Goal: Task Accomplishment & Management: Use online tool/utility

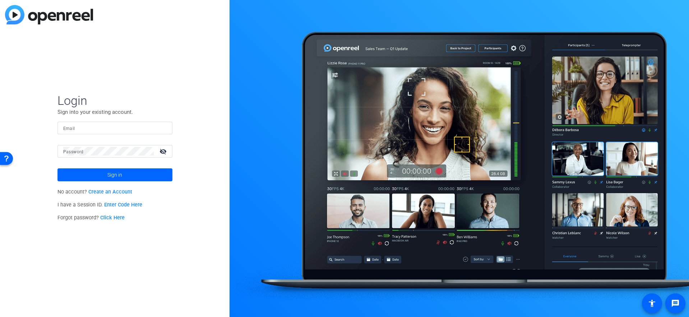
click at [117, 131] on input "Email" at bounding box center [114, 127] width 103 height 9
type input "asiu@svb.com"
click at [57, 168] on button "Sign in" at bounding box center [114, 174] width 115 height 13
click at [114, 174] on span "Sign in" at bounding box center [114, 175] width 15 height 18
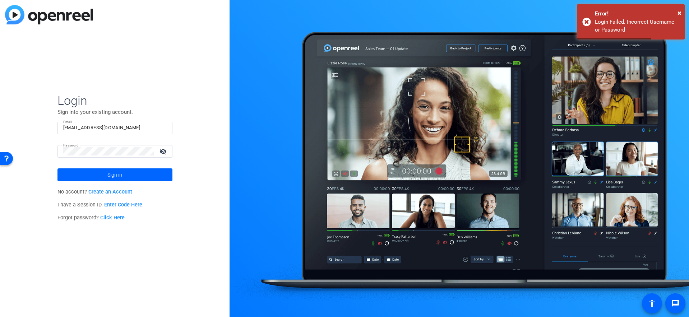
click at [161, 152] on mat-icon "visibility_off" at bounding box center [163, 151] width 17 height 10
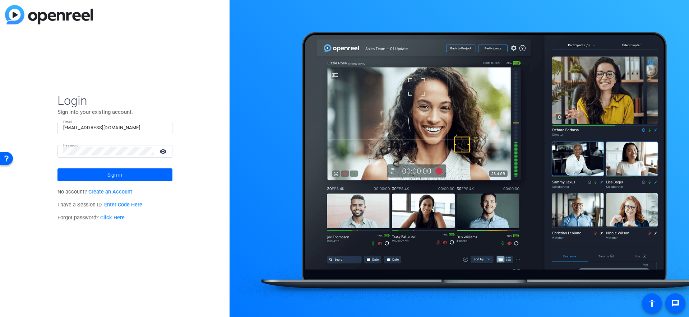
click at [108, 155] on div at bounding box center [108, 151] width 90 height 13
click at [57, 168] on button "Sign in" at bounding box center [114, 174] width 115 height 13
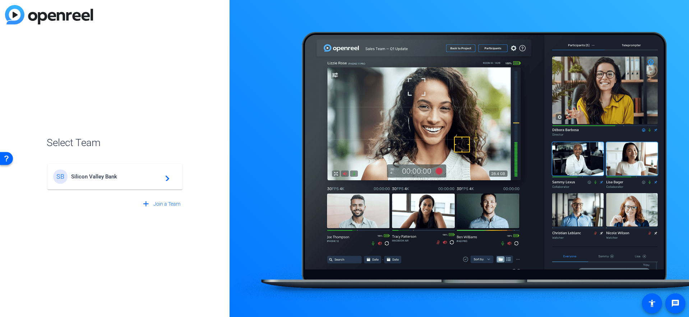
click at [125, 186] on mat-card-content "SB Silicon Valley Bank navigate_next" at bounding box center [114, 177] width 135 height 26
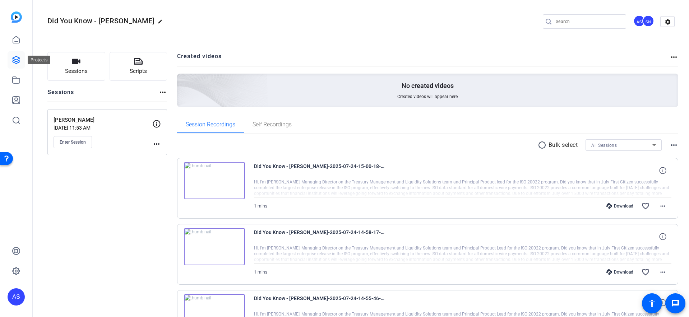
click at [14, 58] on icon at bounding box center [16, 60] width 9 height 9
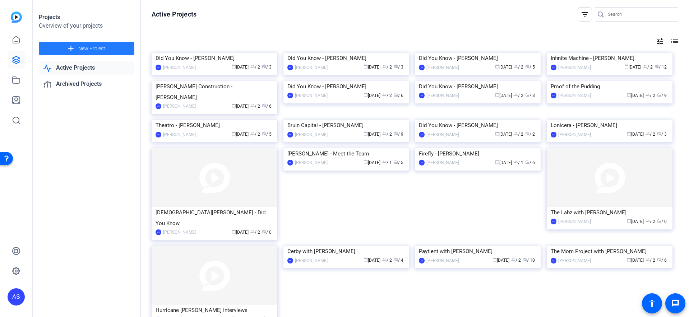
click at [89, 52] on span "New Project" at bounding box center [91, 49] width 27 height 8
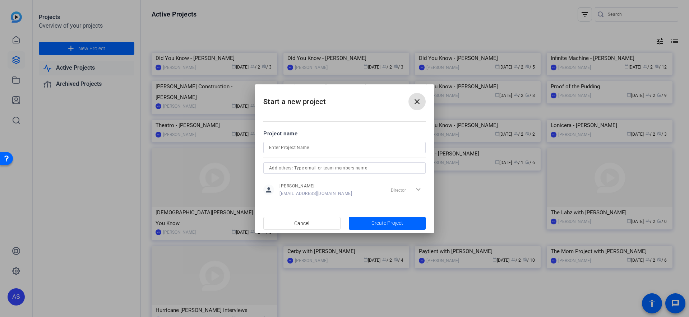
click at [369, 145] on input at bounding box center [344, 147] width 151 height 9
type input "Did You Know - Tom Carpenter"
click at [386, 223] on span "Create Project" at bounding box center [387, 223] width 32 height 8
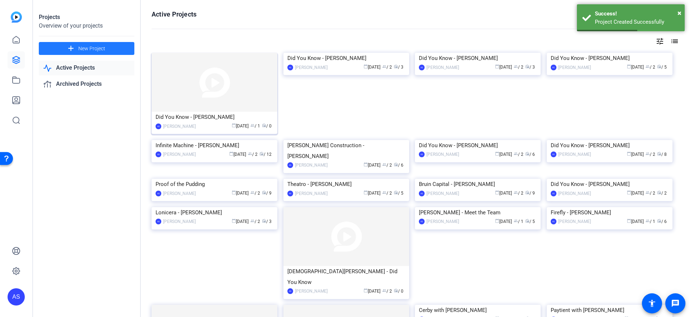
click at [189, 75] on img at bounding box center [214, 82] width 126 height 59
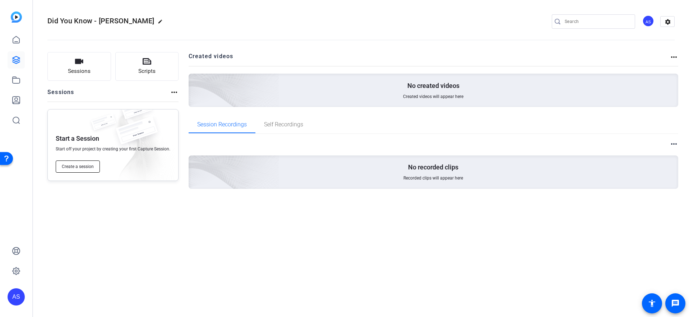
click at [87, 168] on span "Create a session" at bounding box center [78, 167] width 32 height 6
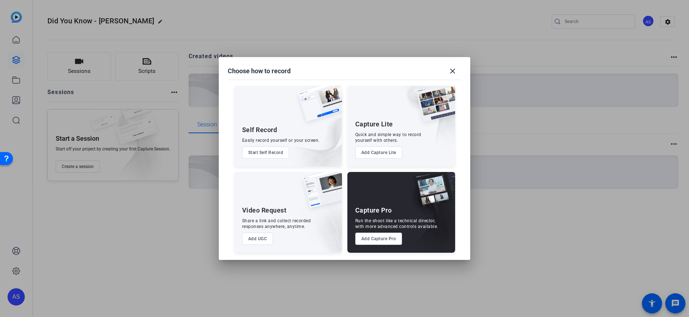
click at [384, 239] on button "Add Capture Pro" at bounding box center [378, 239] width 47 height 12
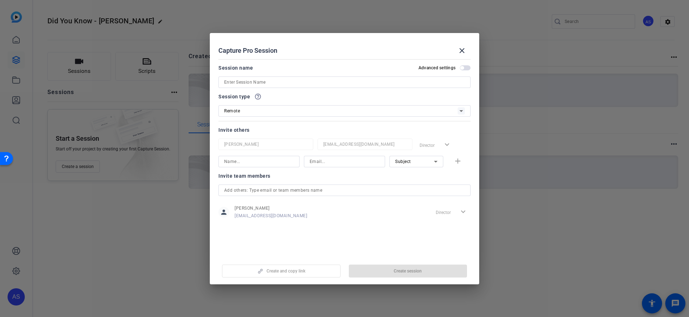
click at [289, 83] on input at bounding box center [344, 82] width 241 height 9
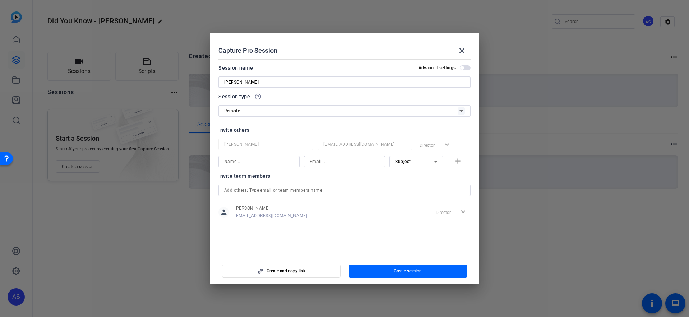
type input "[PERSON_NAME]"
click at [271, 163] on input at bounding box center [259, 161] width 70 height 9
click at [320, 161] on input at bounding box center [344, 161] width 70 height 9
click at [312, 162] on input at bounding box center [344, 161] width 70 height 9
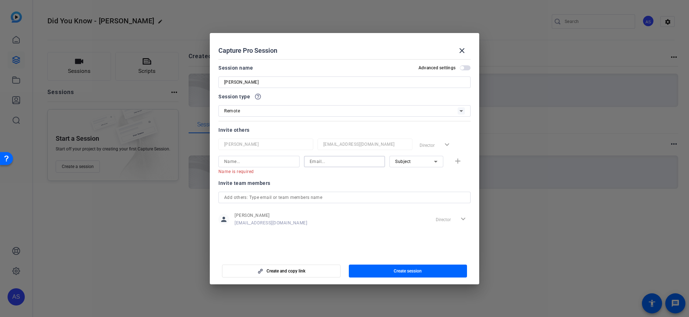
click at [312, 161] on input at bounding box center [344, 161] width 70 height 9
click at [274, 162] on input at bounding box center [259, 161] width 70 height 9
type input "Frank Smith"
paste input "Frank.Smith@firstcitizens.com"
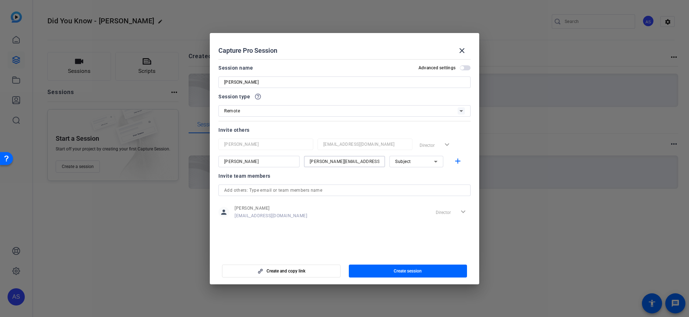
type input "Frank.Smith@firstcitizens.com"
click at [406, 165] on div "Subject" at bounding box center [414, 161] width 39 height 9
click at [407, 176] on span "Collaborator" at bounding box center [408, 176] width 26 height 9
click at [392, 172] on div at bounding box center [416, 171] width 54 height 8
click at [454, 161] on mat-icon "add" at bounding box center [457, 161] width 9 height 9
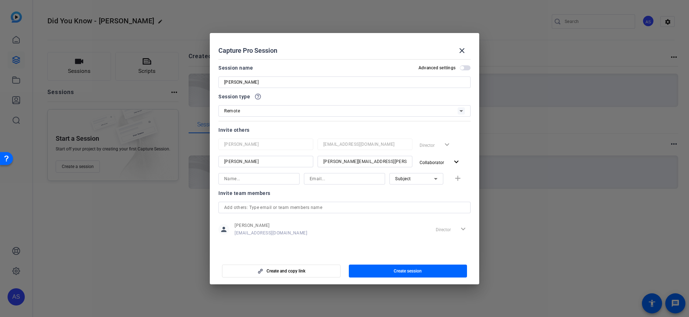
click at [258, 179] on input at bounding box center [259, 178] width 70 height 9
type input "danielle fairbairn"
type input "dfairbairn@svb.com"
click at [406, 177] on span "Subject" at bounding box center [403, 178] width 16 height 5
click at [405, 195] on span "Collaborator" at bounding box center [408, 193] width 26 height 9
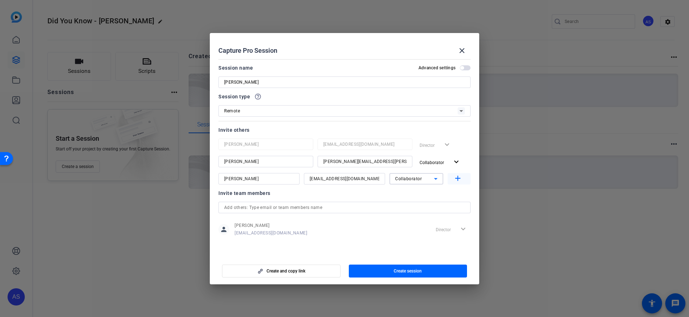
click at [457, 181] on mat-icon "add" at bounding box center [457, 178] width 9 height 9
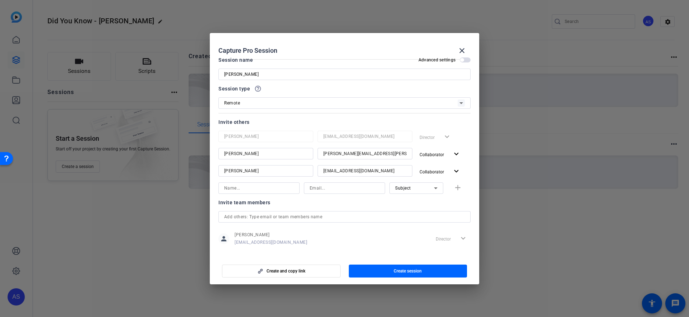
scroll to position [15, 0]
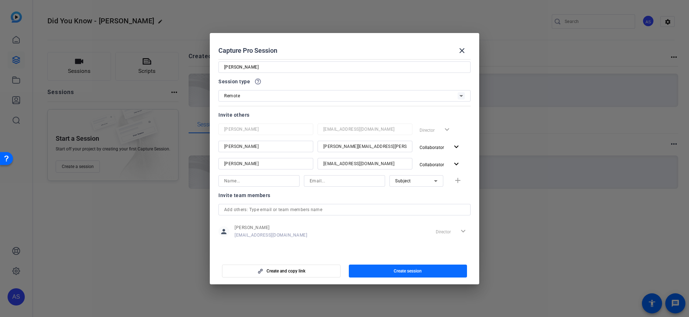
click at [399, 269] on span "Create session" at bounding box center [407, 271] width 28 height 6
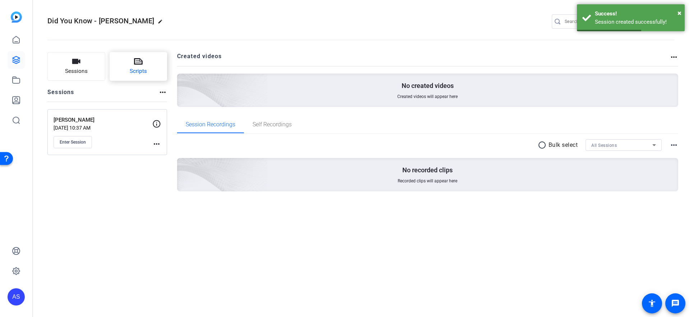
click at [132, 68] on span "Scripts" at bounding box center [138, 71] width 17 height 8
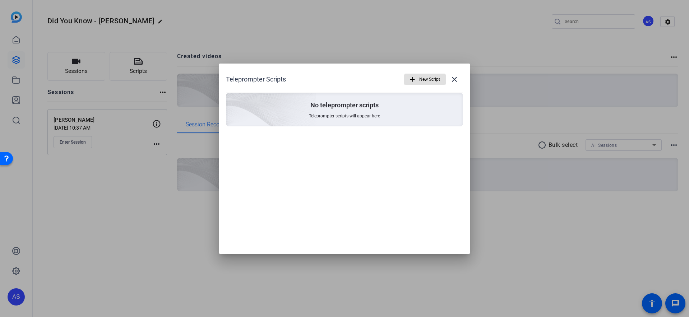
click at [428, 84] on span "New Script" at bounding box center [429, 80] width 21 height 14
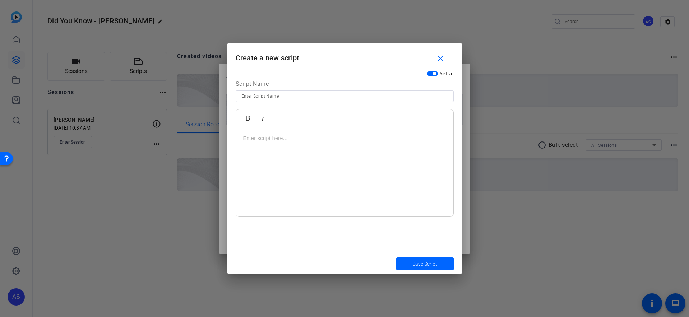
click at [331, 147] on div at bounding box center [344, 172] width 217 height 90
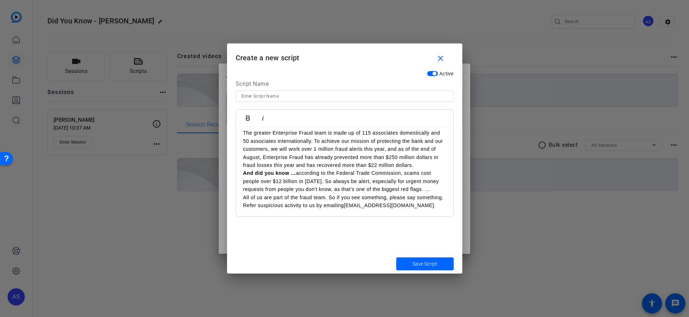
click at [274, 141] on p "The greater Enterprise Fraud team is made up of 115 associates domestically and…" at bounding box center [344, 149] width 203 height 40
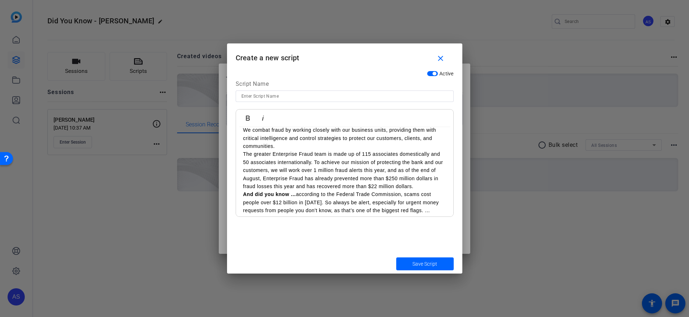
scroll to position [0, 0]
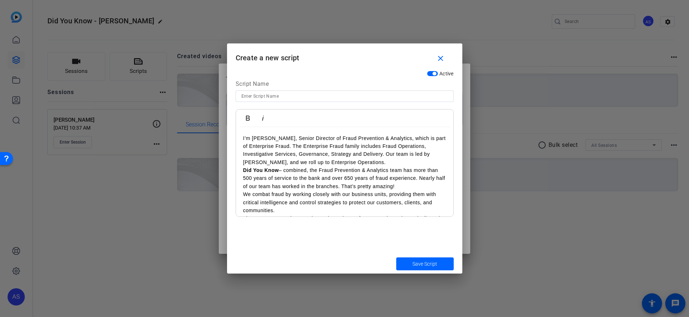
click at [260, 97] on input at bounding box center [344, 96] width 206 height 9
type input "[PERSON_NAME]"
click at [316, 144] on p "I’m Tom Carpenter, Senior Director of Fraud Prevention & Analytics, which is pa…" at bounding box center [344, 150] width 203 height 32
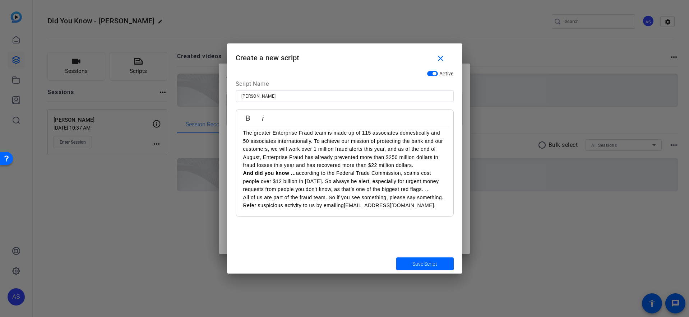
scroll to position [93, 0]
click at [428, 265] on span "Save Script" at bounding box center [424, 264] width 25 height 8
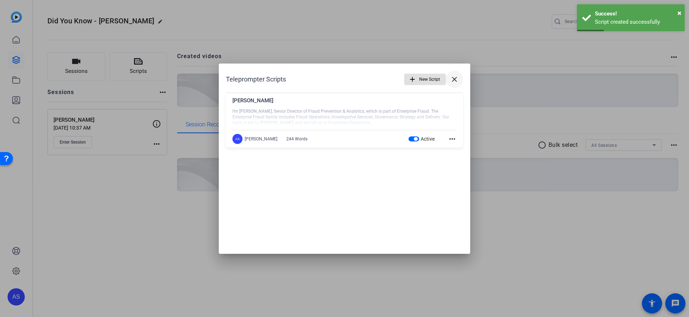
click at [454, 77] on mat-icon "close" at bounding box center [454, 79] width 9 height 9
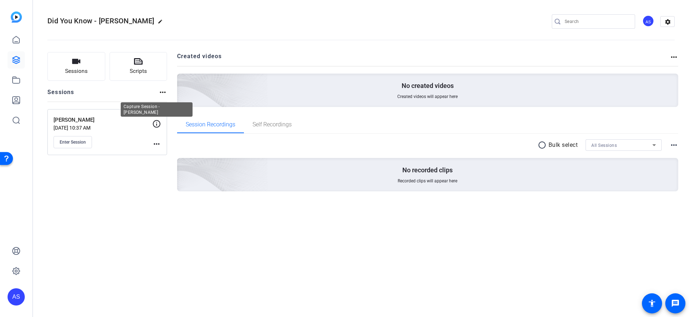
click at [159, 124] on icon at bounding box center [156, 124] width 9 height 9
click at [157, 146] on mat-icon "more_horiz" at bounding box center [156, 144] width 9 height 9
click at [169, 155] on span "Edit Session" at bounding box center [174, 154] width 33 height 9
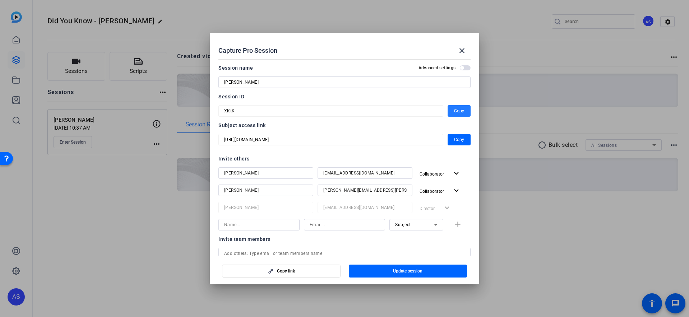
click at [454, 109] on span "Copy" at bounding box center [459, 111] width 10 height 9
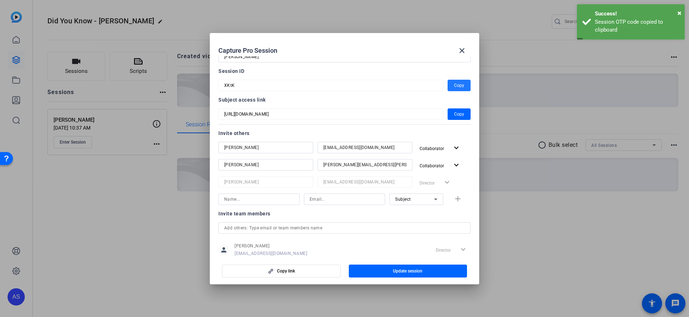
scroll to position [0, 0]
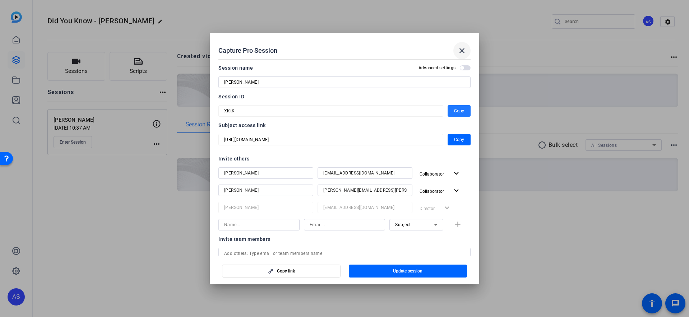
click at [460, 49] on mat-icon "close" at bounding box center [461, 50] width 9 height 9
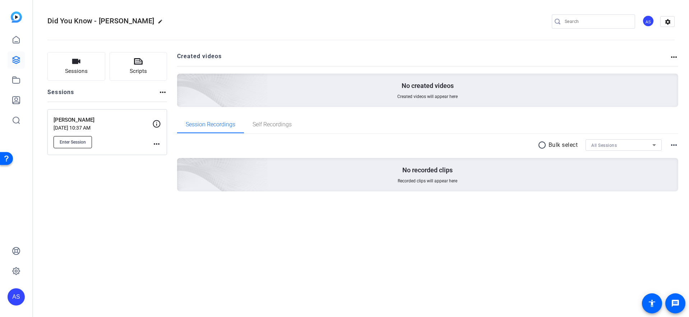
click at [72, 141] on span "Enter Session" at bounding box center [73, 142] width 26 height 6
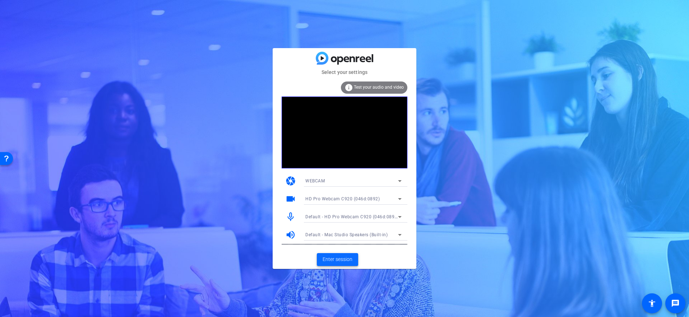
click at [341, 258] on span "Enter session" at bounding box center [337, 260] width 30 height 8
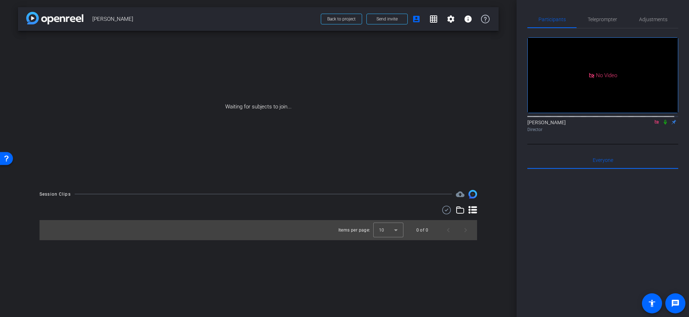
click at [663, 125] on icon at bounding box center [664, 122] width 3 height 5
click at [596, 204] on div at bounding box center [602, 258] width 151 height 178
click at [592, 215] on div at bounding box center [602, 258] width 151 height 178
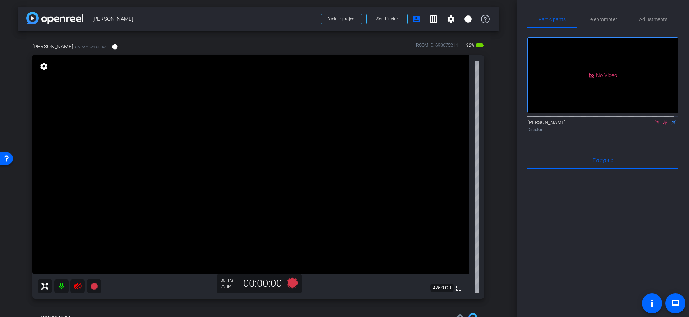
click at [662, 125] on icon at bounding box center [665, 122] width 6 height 5
click at [77, 288] on icon at bounding box center [78, 286] width 8 height 7
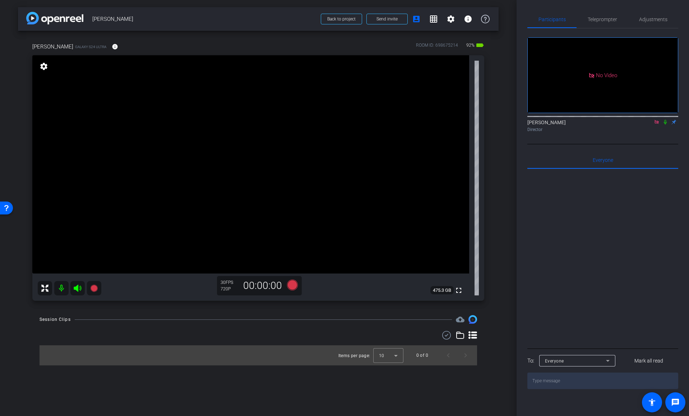
click at [662, 125] on icon at bounding box center [665, 122] width 6 height 5
click at [666, 125] on icon at bounding box center [665, 122] width 6 height 5
click at [606, 221] on div at bounding box center [602, 258] width 151 height 178
click at [660, 19] on span "Adjustments" at bounding box center [653, 19] width 28 height 5
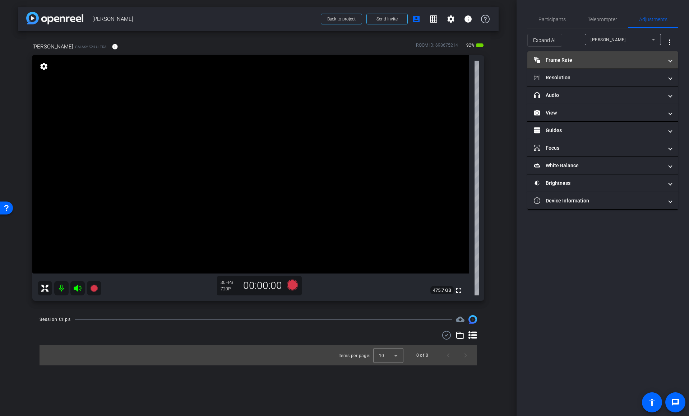
click at [565, 60] on mat-panel-title "Frame Rate Frame Rate" at bounding box center [597, 60] width 129 height 8
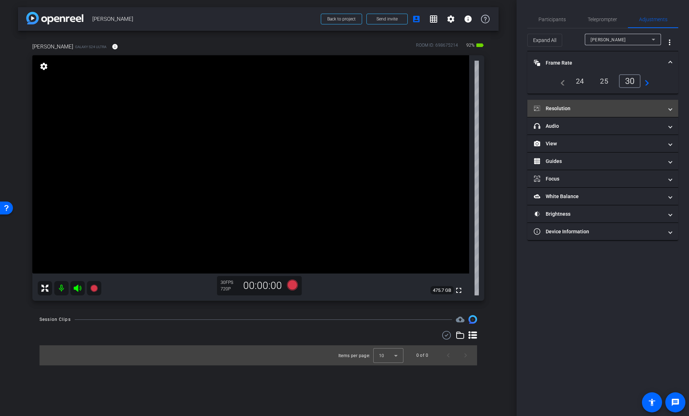
click at [561, 111] on mat-panel-title "Resolution" at bounding box center [597, 109] width 129 height 8
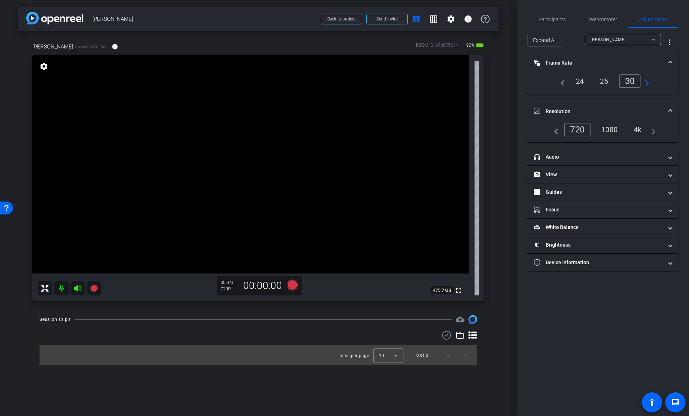
click at [613, 134] on div "1080" at bounding box center [609, 129] width 27 height 12
click at [545, 61] on mat-panel-title "Frame Rate Frame Rate" at bounding box center [597, 63] width 129 height 8
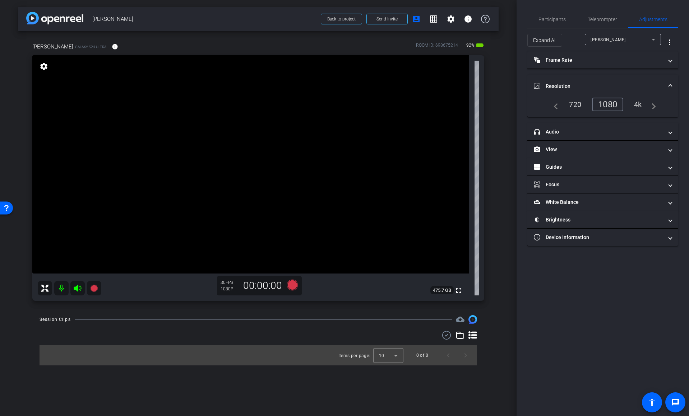
click at [552, 85] on mat-panel-title "Resolution" at bounding box center [597, 87] width 129 height 8
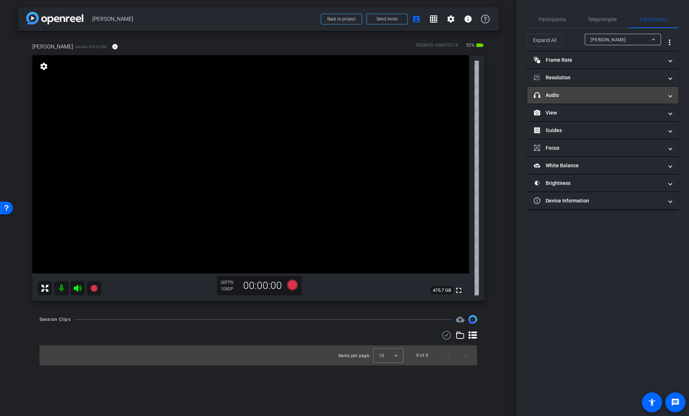
click at [552, 98] on mat-panel-title "headphone icon Audio" at bounding box center [597, 96] width 129 height 8
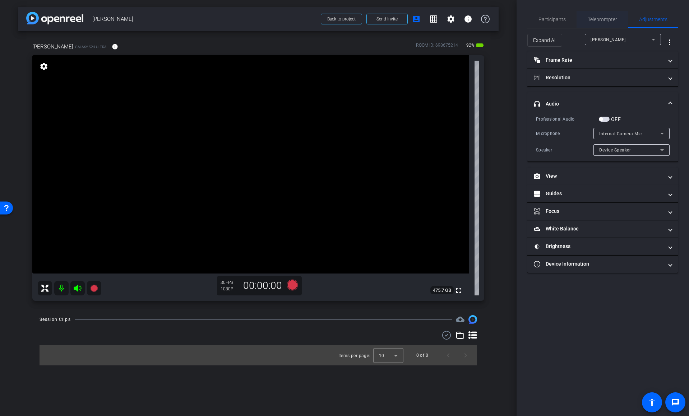
click at [597, 21] on span "Teleprompter" at bounding box center [601, 19] width 29 height 5
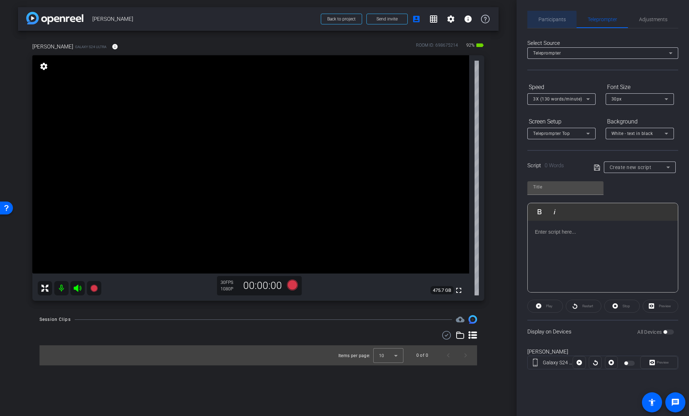
click at [546, 20] on span "Participants" at bounding box center [551, 19] width 27 height 5
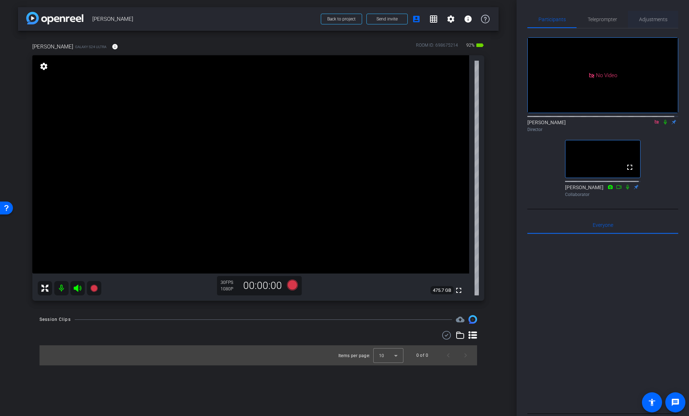
click at [639, 17] on span "Adjustments" at bounding box center [653, 19] width 28 height 5
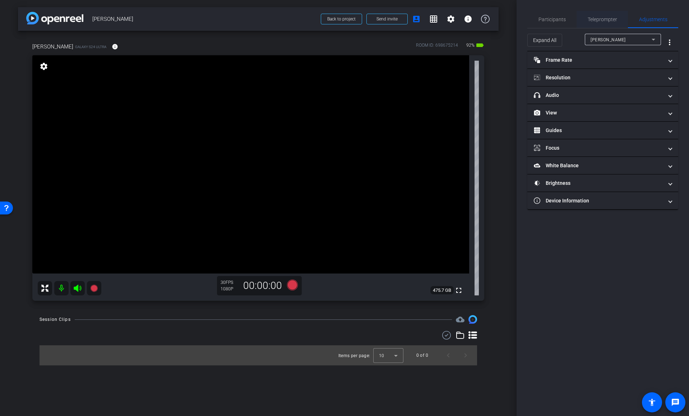
click at [596, 19] on span "Teleprompter" at bounding box center [601, 19] width 29 height 5
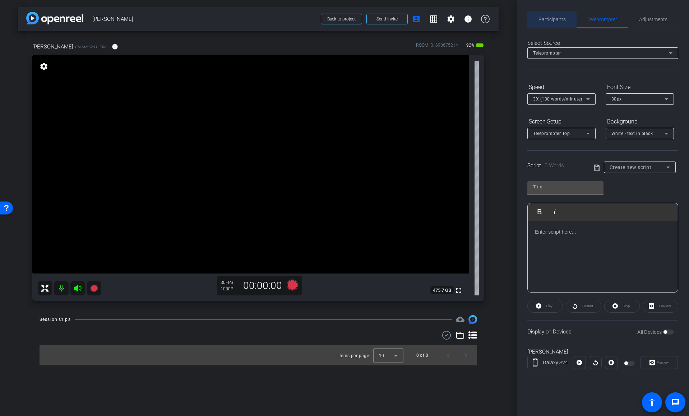
click at [547, 20] on span "Participants" at bounding box center [551, 19] width 27 height 5
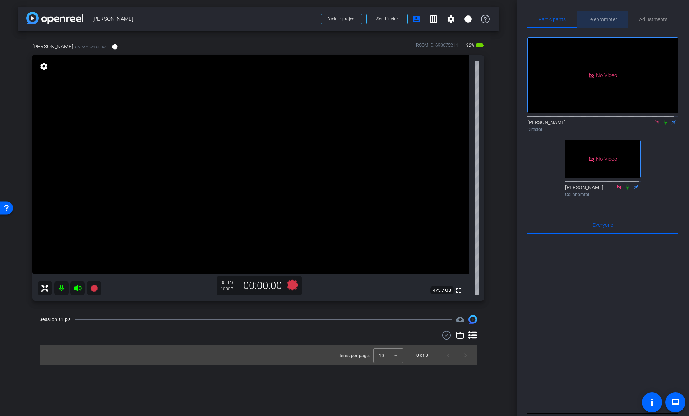
click at [606, 20] on span "Teleprompter" at bounding box center [601, 19] width 29 height 5
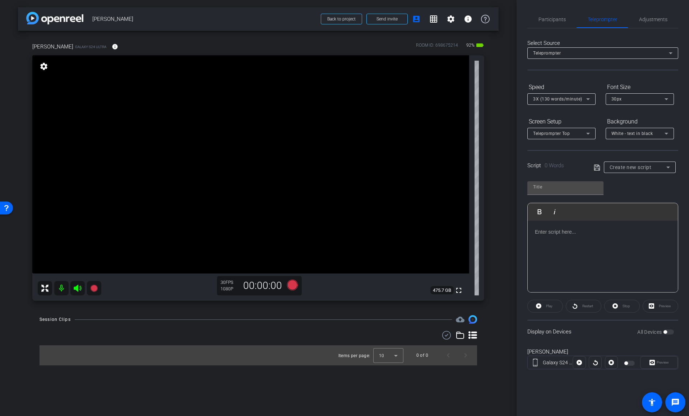
click at [589, 75] on div "Select Source Teleprompter Speed 3X (130 words/minute) Font Size 30px Screen Se…" at bounding box center [602, 204] width 151 height 353
click at [639, 19] on span "Adjustments" at bounding box center [653, 19] width 28 height 5
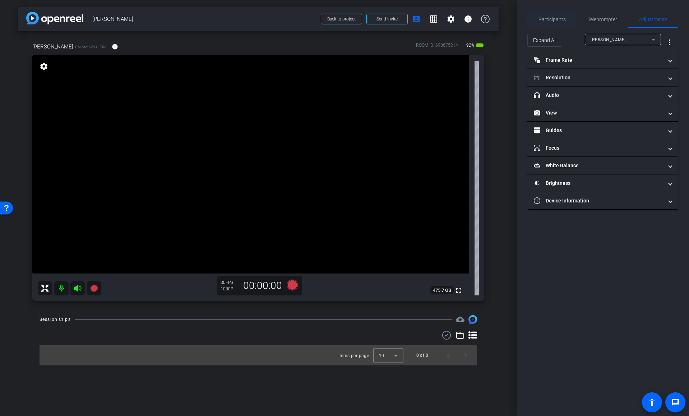
click at [541, 19] on span "Participants" at bounding box center [551, 19] width 27 height 5
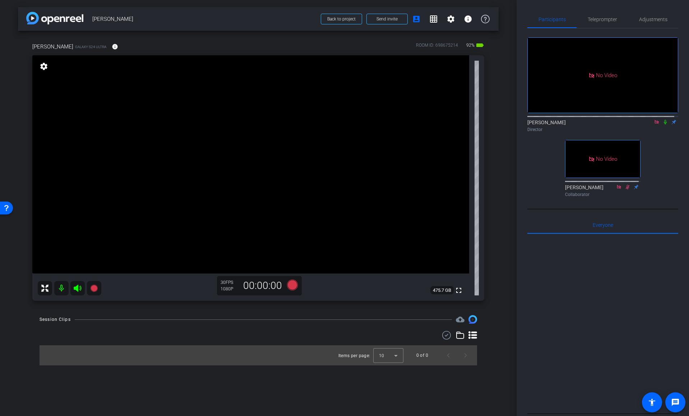
click at [161, 320] on div "Session Clips cloud_upload" at bounding box center [257, 319] width 437 height 9
click at [639, 21] on span "Adjustments" at bounding box center [653, 19] width 28 height 5
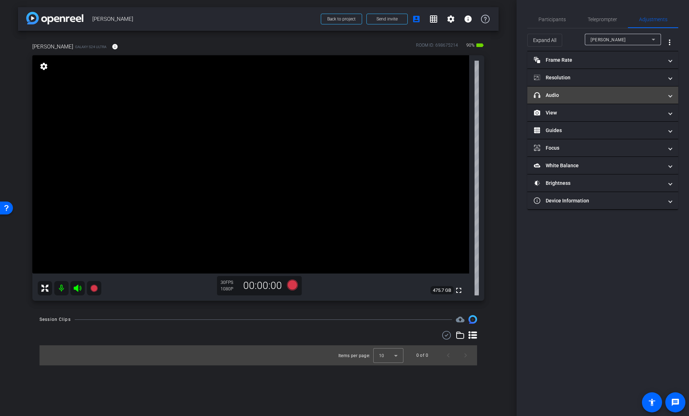
click at [587, 101] on mat-expansion-panel-header "headphone icon Audio" at bounding box center [602, 95] width 151 height 17
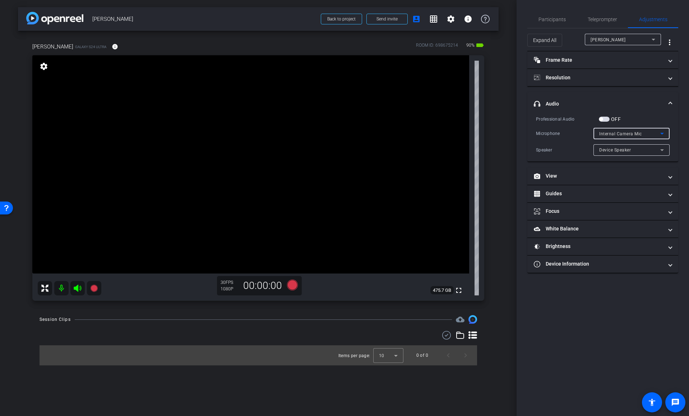
click at [606, 137] on div "Internal Camera Mic" at bounding box center [629, 133] width 61 height 9
click at [570, 131] on div at bounding box center [344, 208] width 689 height 416
click at [606, 151] on span "Device Speaker" at bounding box center [615, 150] width 32 height 5
click at [589, 150] on div at bounding box center [344, 208] width 689 height 416
click at [606, 120] on span "button" at bounding box center [603, 119] width 11 height 5
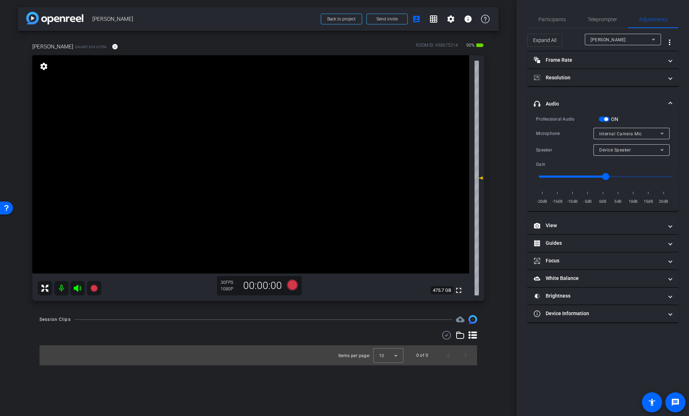
click at [611, 150] on span "Device Speaker" at bounding box center [615, 150] width 32 height 5
click at [613, 162] on span "Device Speaker" at bounding box center [616, 164] width 34 height 9
click at [614, 137] on div "Internal Camera Mic" at bounding box center [629, 133] width 61 height 9
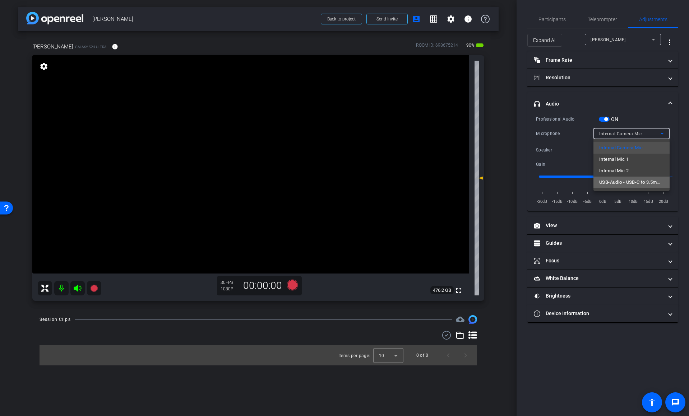
click at [614, 180] on span "USB-Audio - USB-C to 3.5mm Headphone Jack A" at bounding box center [631, 182] width 65 height 9
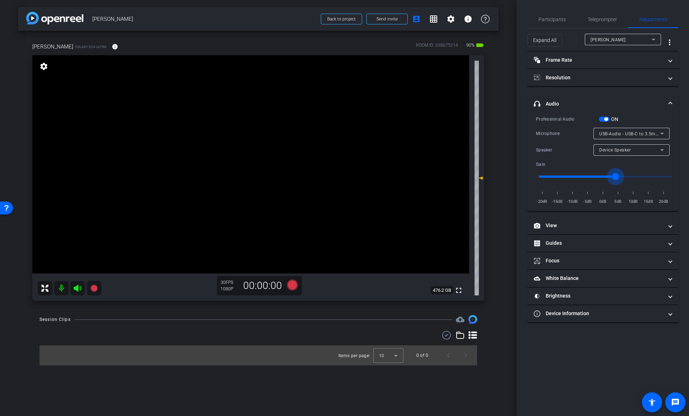
click at [614, 180] on input "range" at bounding box center [605, 177] width 149 height 16
drag, startPoint x: 601, startPoint y: 177, endPoint x: 561, endPoint y: 180, distance: 39.6
click at [561, 180] on input "range" at bounding box center [605, 177] width 149 height 16
click at [646, 130] on div "USB-Audio - USB-C to 3.5mm Headphone Jack A" at bounding box center [629, 133] width 61 height 9
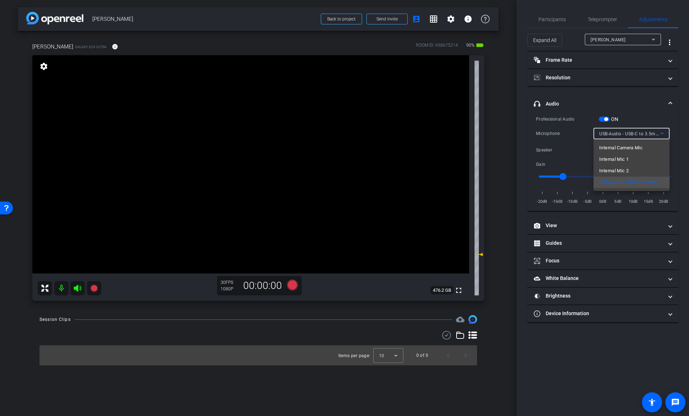
click at [616, 185] on span "USB-Audio - USB-C to 3.5mm Headphone Jack A" at bounding box center [631, 182] width 65 height 9
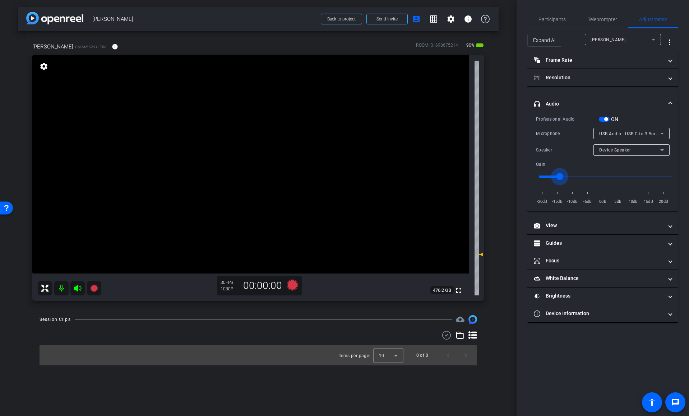
type input "-14"
click at [559, 181] on input "range" at bounding box center [605, 177] width 149 height 16
click at [551, 104] on mat-panel-title "headphone icon Audio" at bounding box center [597, 104] width 129 height 8
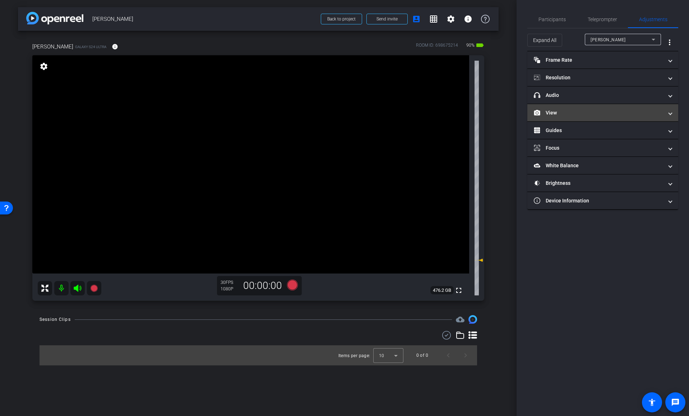
click at [551, 115] on mat-panel-title "View" at bounding box center [597, 113] width 129 height 8
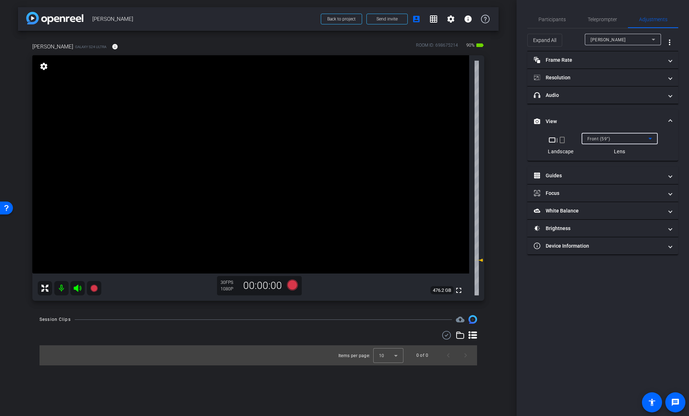
click at [601, 136] on span "Front (59°)" at bounding box center [598, 138] width 23 height 5
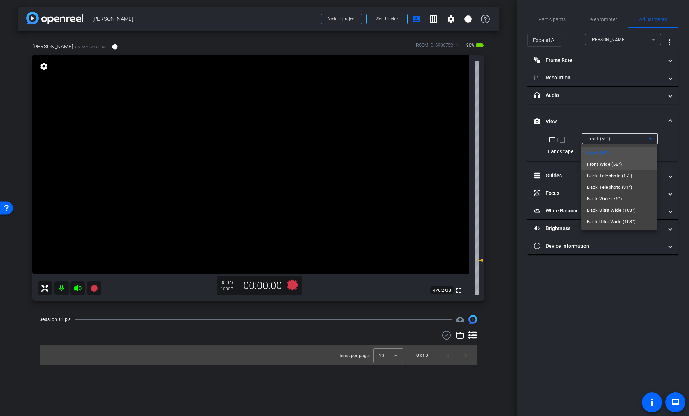
click at [603, 161] on span "Front Wide (68°)" at bounding box center [604, 164] width 35 height 9
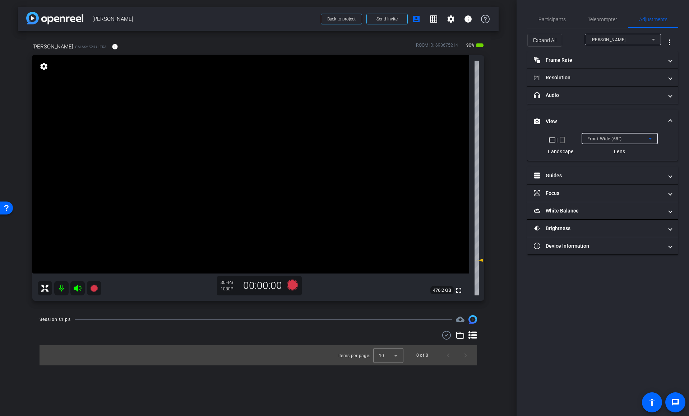
click at [668, 118] on span at bounding box center [669, 122] width 3 height 8
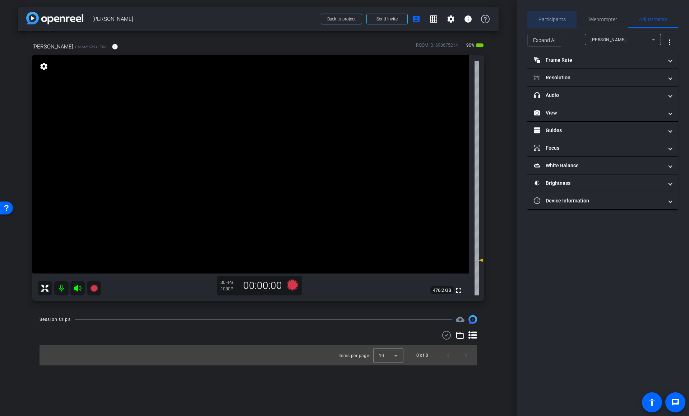
click at [551, 19] on span "Participants" at bounding box center [551, 19] width 27 height 5
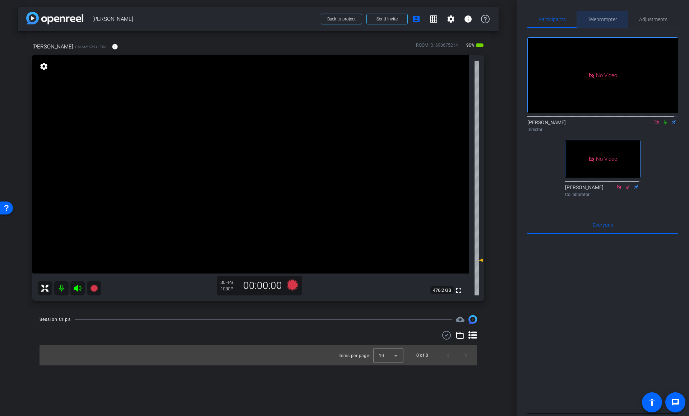
click at [609, 23] on span "Teleprompter" at bounding box center [601, 19] width 29 height 17
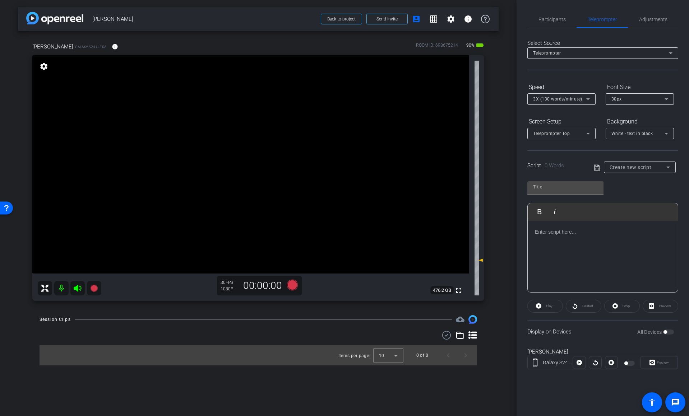
click at [569, 138] on div "Teleprompter Top" at bounding box center [561, 133] width 57 height 11
click at [550, 151] on span "Full Screen" at bounding box center [545, 148] width 24 height 9
click at [566, 150] on div "Script 0 Words Create new script" at bounding box center [602, 161] width 151 height 23
click at [619, 170] on div "Create new script" at bounding box center [637, 167] width 57 height 9
click at [622, 193] on span "[PERSON_NAME]" at bounding box center [627, 193] width 36 height 9
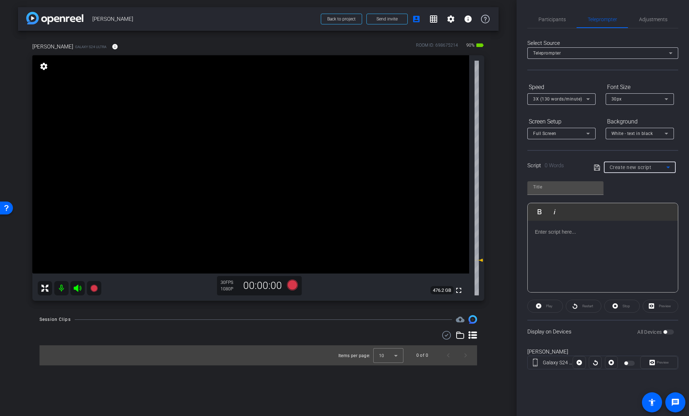
type input "[PERSON_NAME]"
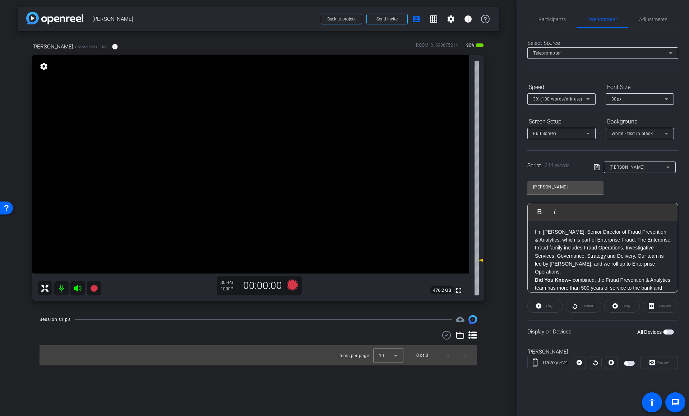
click at [639, 181] on div "Tom Carpenter Play Play from this location Play Selected Play and display the s…" at bounding box center [602, 234] width 151 height 117
click at [544, 15] on span "Participants" at bounding box center [551, 19] width 27 height 17
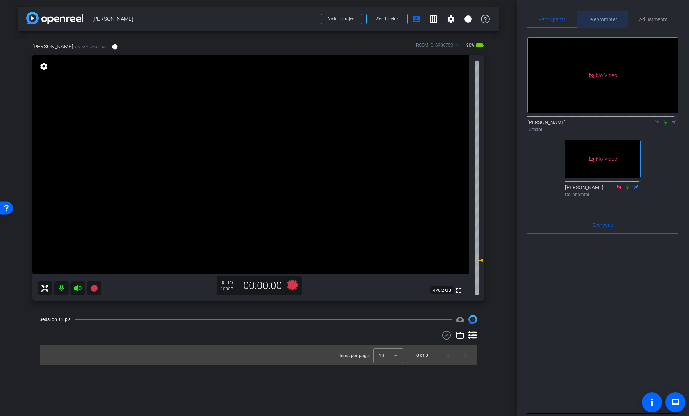
click at [589, 18] on span "Teleprompter" at bounding box center [601, 19] width 29 height 5
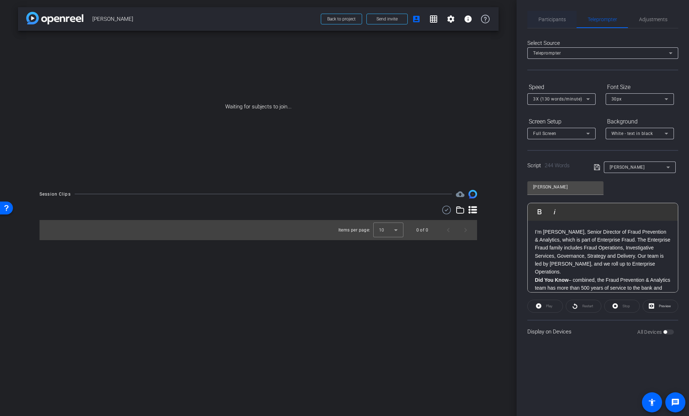
click at [556, 19] on span "Participants" at bounding box center [551, 19] width 27 height 5
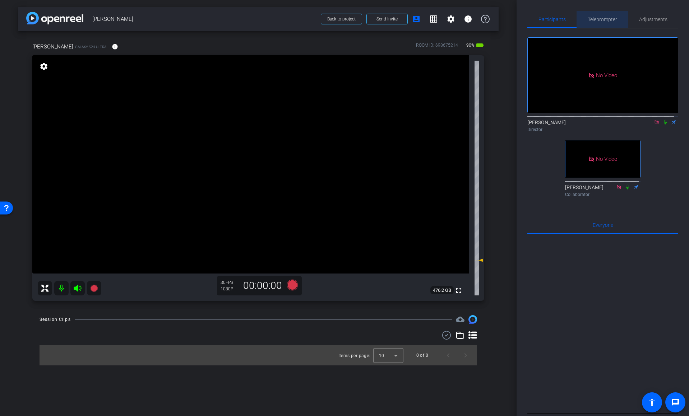
click at [601, 17] on span "Teleprompter" at bounding box center [601, 19] width 29 height 5
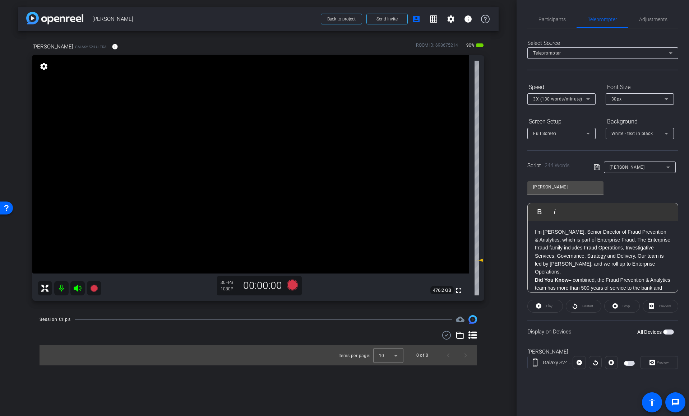
click at [633, 332] on div "Display on Devices All Devices" at bounding box center [602, 331] width 151 height 23
click at [670, 332] on span "button" at bounding box center [668, 332] width 11 height 5
click at [659, 365] on span "Preview" at bounding box center [661, 363] width 14 height 10
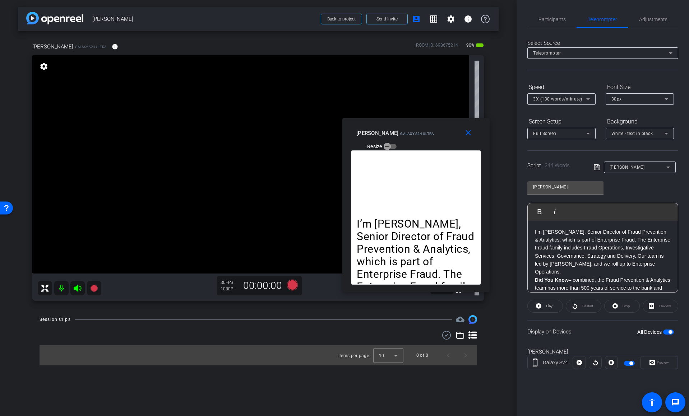
drag, startPoint x: 320, startPoint y: 132, endPoint x: 390, endPoint y: 129, distance: 70.1
click at [390, 129] on div "Tom C Galaxy S24 Ultra" at bounding box center [395, 132] width 78 height 9
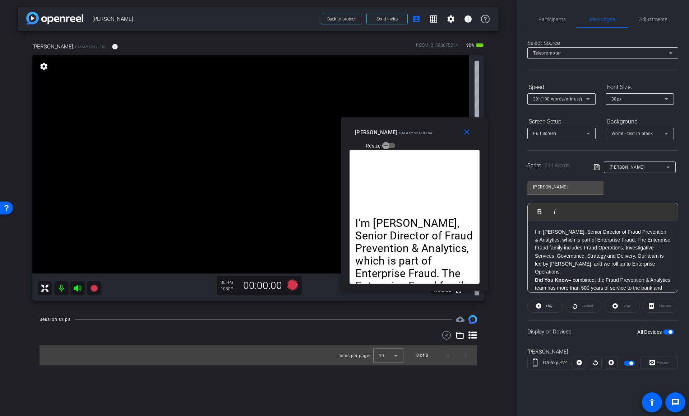
click at [559, 99] on span "3X (130 words/minute)" at bounding box center [557, 99] width 49 height 5
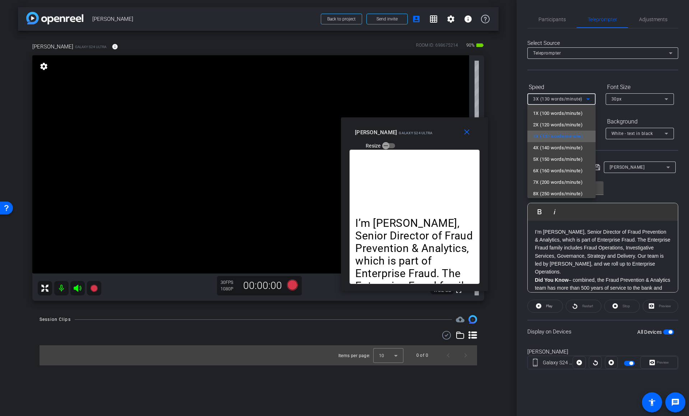
click at [557, 139] on span "3X (130 words/minute)" at bounding box center [558, 136] width 50 height 9
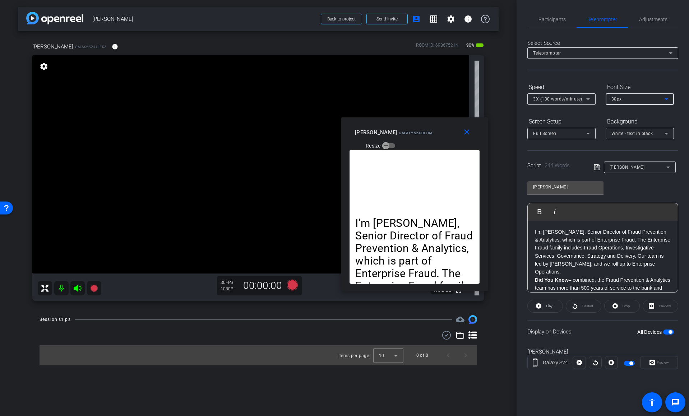
click at [637, 95] on div "30px" at bounding box center [637, 98] width 53 height 9
click at [583, 117] on div at bounding box center [344, 208] width 689 height 416
click at [602, 398] on div "Participants Teleprompter Adjustments Adria Siu Director danielle fairbairn Col…" at bounding box center [602, 208] width 172 height 416
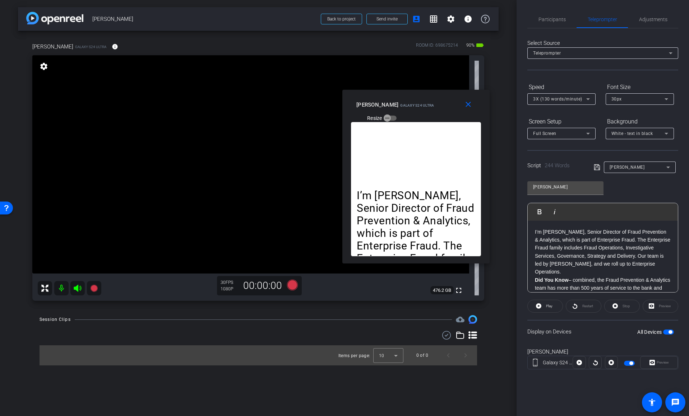
drag, startPoint x: 395, startPoint y: 126, endPoint x: 396, endPoint y: 98, distance: 28.0
click at [396, 98] on div "Tom C Galaxy S24 Ultra Resize" at bounding box center [418, 110] width 125 height 25
click at [572, 326] on div "Display on Devices All Devices" at bounding box center [602, 331] width 151 height 23
click at [547, 307] on span "Play" at bounding box center [549, 306] width 6 height 4
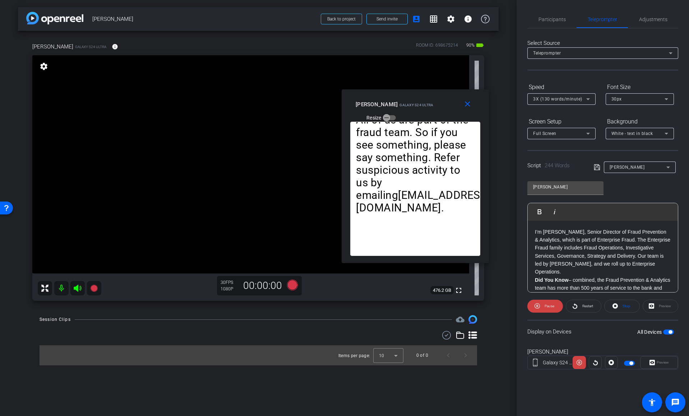
click at [562, 106] on div at bounding box center [561, 109] width 68 height 8
click at [561, 101] on span "3X (130 words/minute)" at bounding box center [557, 99] width 49 height 5
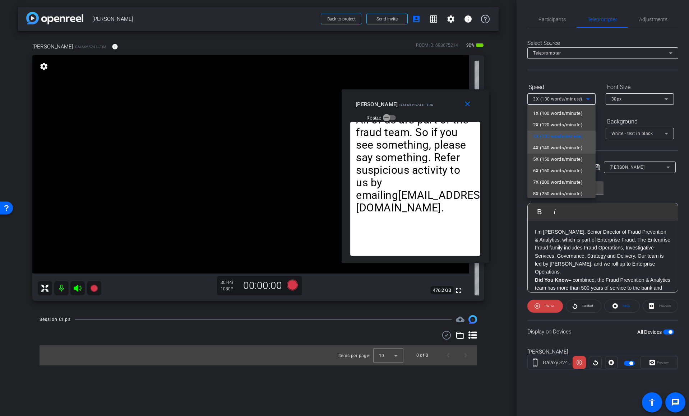
click at [560, 148] on span "4X (140 words/minute)" at bounding box center [558, 148] width 50 height 9
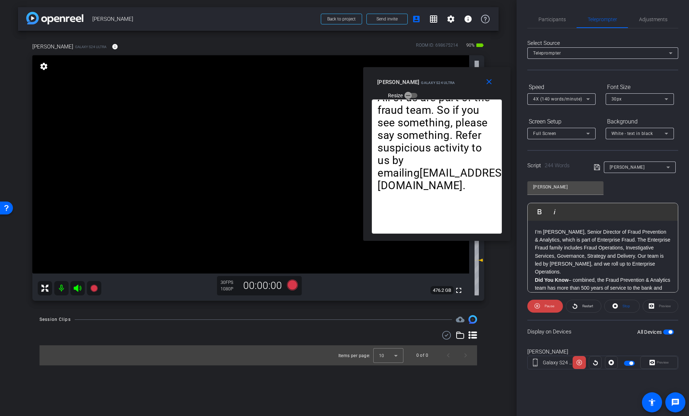
drag, startPoint x: 393, startPoint y: 99, endPoint x: 414, endPoint y: 76, distance: 31.0
click at [414, 76] on div "Tom C Galaxy S24 Ultra Resize" at bounding box center [439, 88] width 125 height 25
click at [555, 101] on span "4X (140 words/minute)" at bounding box center [557, 99] width 49 height 5
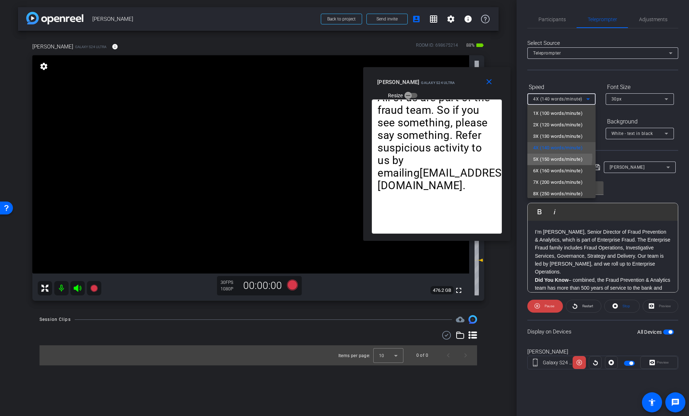
click at [552, 157] on span "5X (150 words/minute)" at bounding box center [558, 159] width 50 height 9
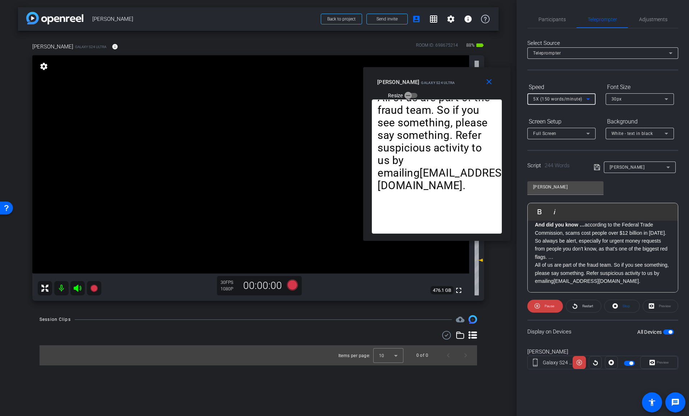
scroll to position [192, 0]
click at [548, 307] on span "Pause" at bounding box center [549, 306] width 10 height 4
click at [625, 98] on div "30px" at bounding box center [637, 98] width 53 height 9
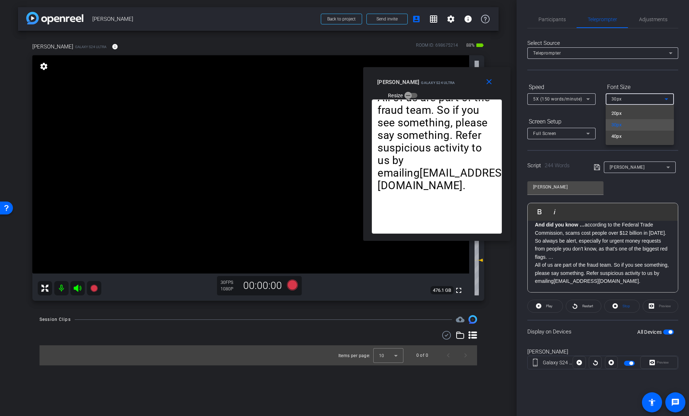
click at [573, 303] on div at bounding box center [344, 208] width 689 height 416
click at [631, 113] on form "Speed 5X (150 words/minute) Font Size 30px Screen Setup Full Screen Background …" at bounding box center [602, 110] width 151 height 58
click at [586, 120] on div "Screen Setup" at bounding box center [561, 122] width 68 height 12
click at [586, 130] on icon at bounding box center [587, 133] width 9 height 9
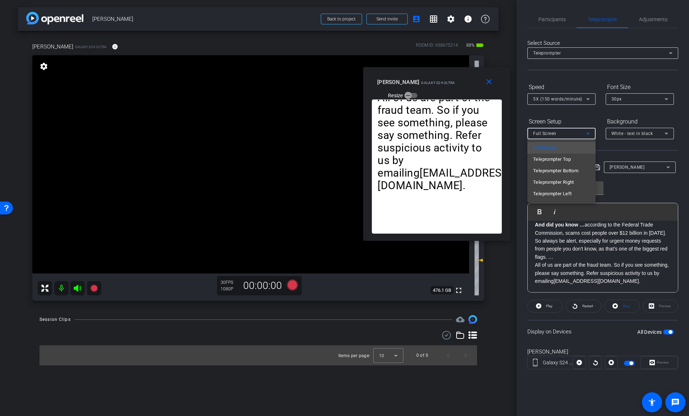
click at [597, 312] on div at bounding box center [344, 208] width 689 height 416
click at [589, 308] on span "Restart" at bounding box center [587, 306] width 11 height 4
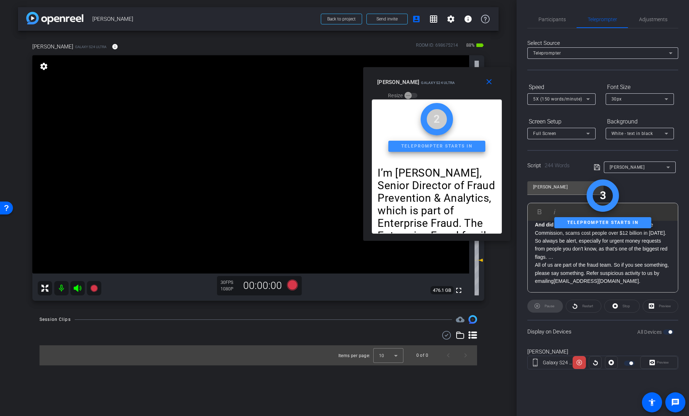
click at [553, 307] on div "Pause" at bounding box center [545, 306] width 36 height 13
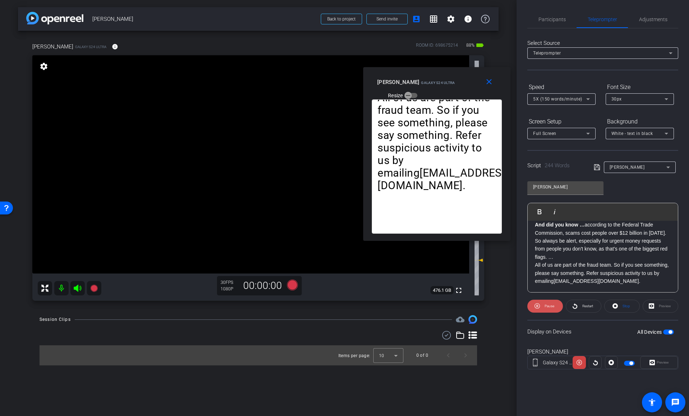
click at [542, 308] on span at bounding box center [545, 306] width 36 height 17
click at [639, 95] on div "30px" at bounding box center [637, 98] width 53 height 9
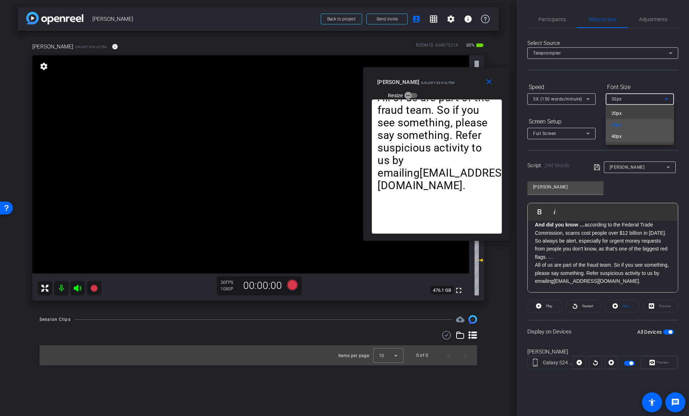
click at [623, 135] on mat-option "40px" at bounding box center [639, 136] width 68 height 11
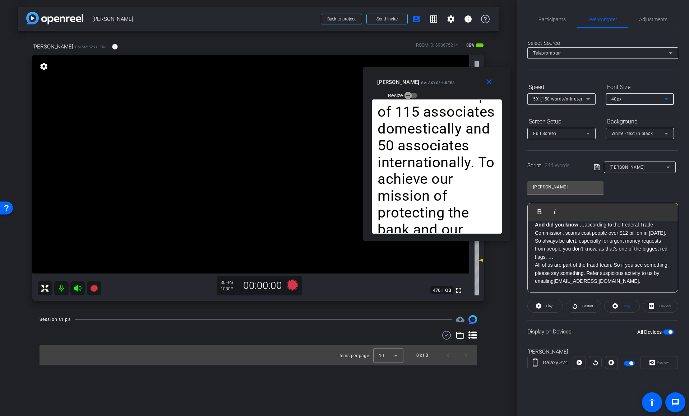
click at [624, 98] on div "40px" at bounding box center [637, 98] width 53 height 9
click at [622, 125] on mat-option "30px" at bounding box center [639, 124] width 68 height 11
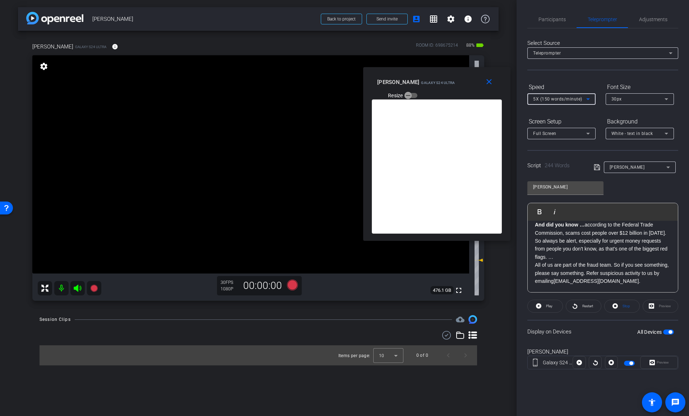
click at [560, 99] on span "5X (150 words/minute)" at bounding box center [557, 99] width 49 height 5
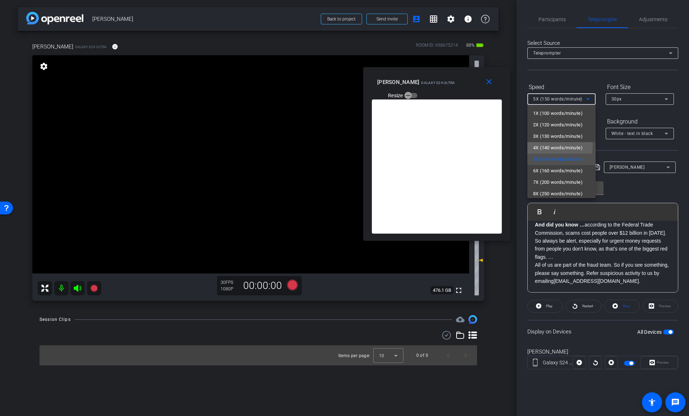
click at [544, 144] on span "4X (140 words/minute)" at bounding box center [558, 148] width 50 height 9
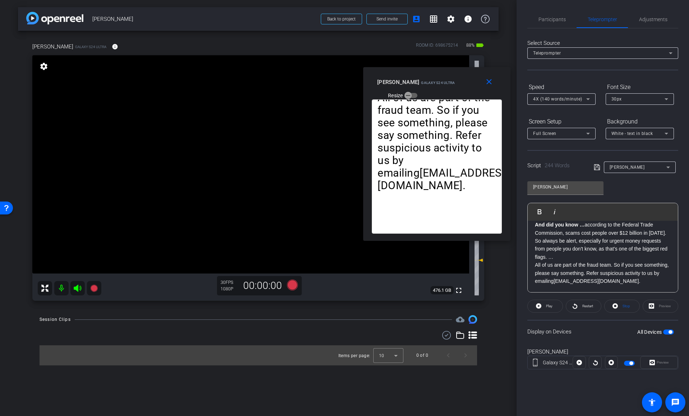
click at [557, 112] on form "Speed 4X (140 words/minute) Font Size 30px Screen Setup Full Screen Background …" at bounding box center [602, 110] width 151 height 58
click at [544, 23] on span "Participants" at bounding box center [551, 19] width 27 height 17
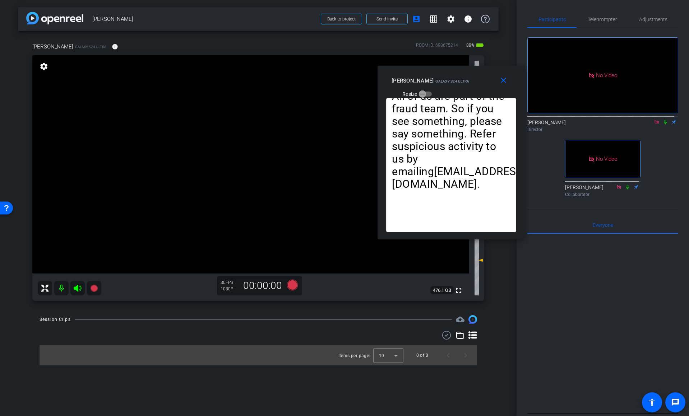
drag, startPoint x: 406, startPoint y: 83, endPoint x: 417, endPoint y: 82, distance: 11.2
click at [435, 82] on span "Galaxy S24 Ultra" at bounding box center [452, 81] width 34 height 4
click at [479, 261] on icon at bounding box center [479, 261] width 5 height 3
click at [293, 285] on icon at bounding box center [292, 285] width 11 height 11
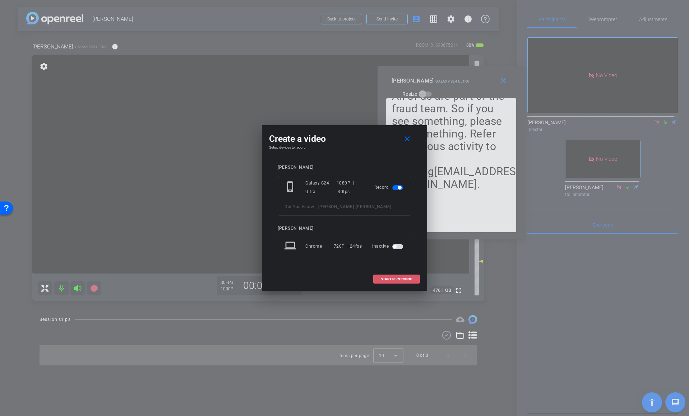
click at [395, 278] on span "START RECORDING" at bounding box center [397, 279] width 32 height 4
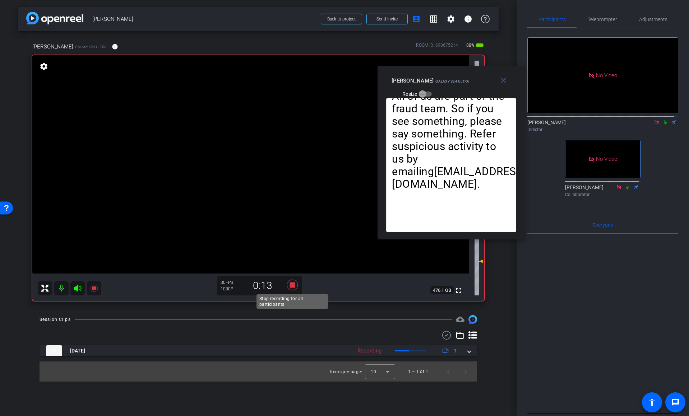
click at [293, 286] on icon at bounding box center [292, 285] width 11 height 11
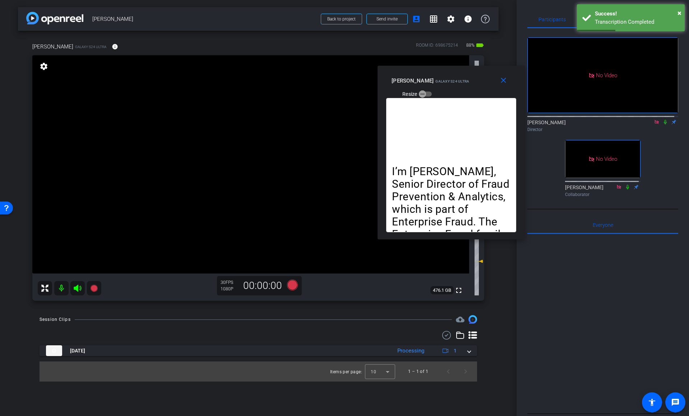
click at [285, 317] on div "Session Clips cloud_upload" at bounding box center [257, 319] width 437 height 9
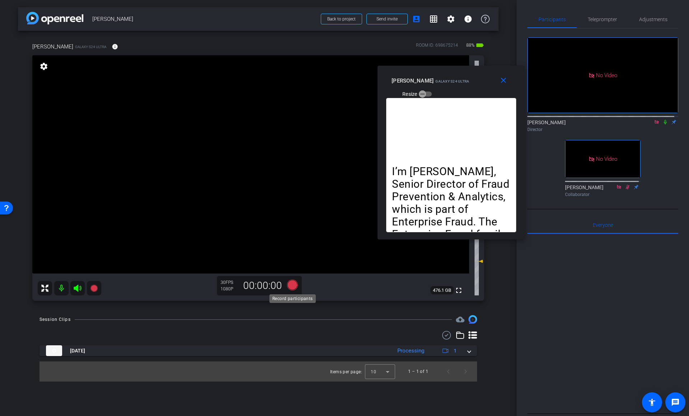
click at [293, 286] on icon at bounding box center [292, 285] width 11 height 11
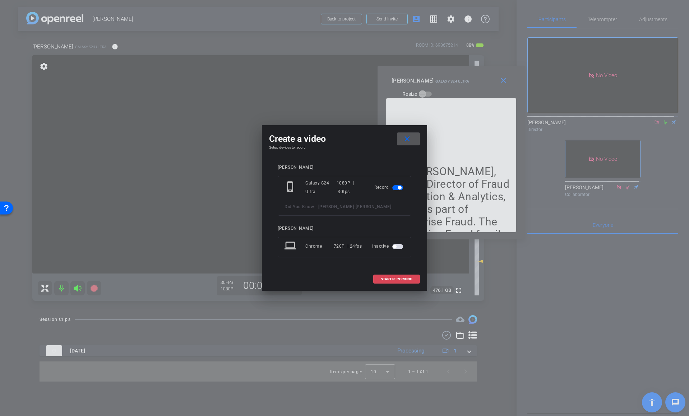
click at [397, 277] on span "START RECORDING" at bounding box center [397, 279] width 32 height 4
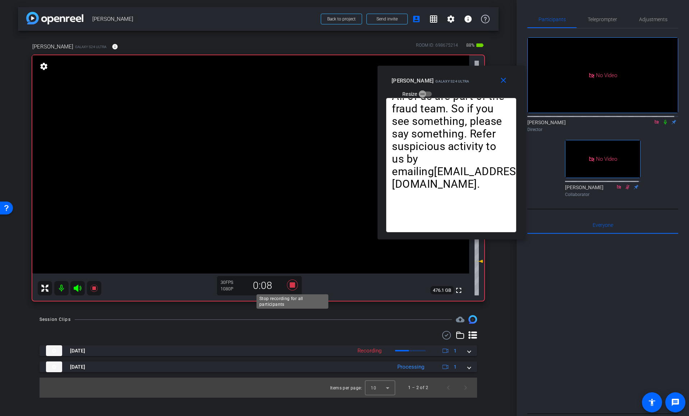
click at [294, 284] on icon at bounding box center [292, 285] width 11 height 11
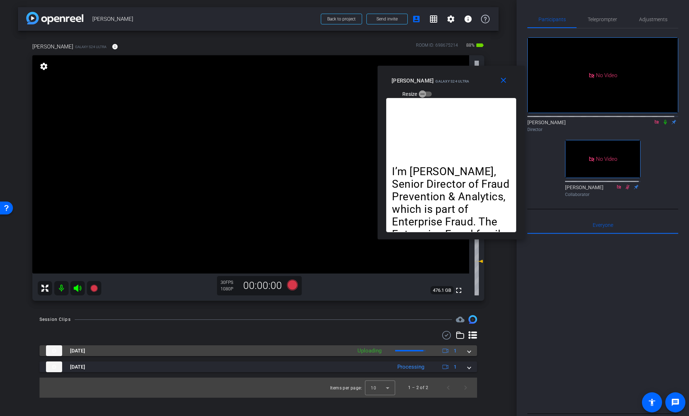
click at [279, 353] on mat-panel-title "Sep 12, 2025" at bounding box center [197, 350] width 302 height 11
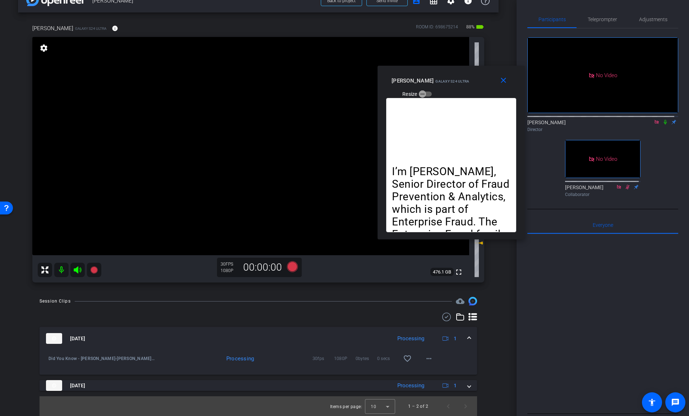
scroll to position [19, 0]
click at [153, 344] on mat-expansion-panel-header "Sep 12, 2025 Processing 1" at bounding box center [257, 338] width 437 height 23
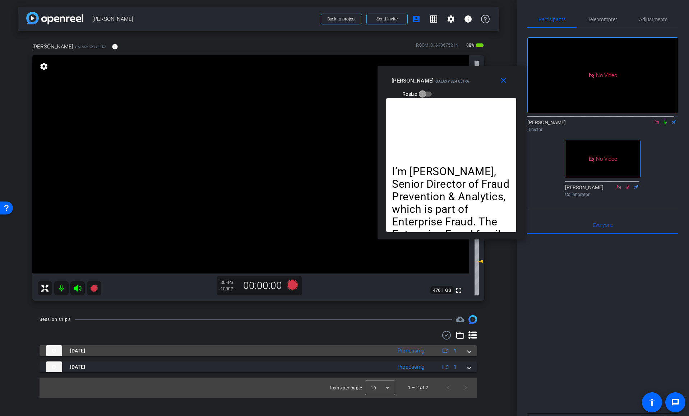
scroll to position [0, 0]
click at [160, 350] on mat-panel-title "Sep 12, 2025" at bounding box center [217, 350] width 342 height 11
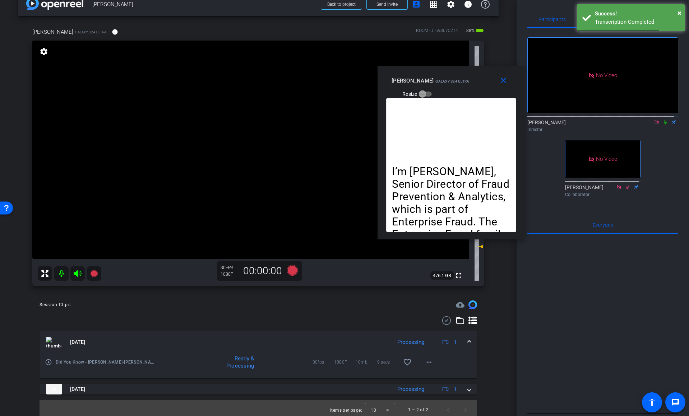
scroll to position [15, 0]
click at [44, 360] on div "play_circle_outline Did You Know - Tom Carpenter-Tom C-2025-09-12-11-24-41-281-…" at bounding box center [257, 365] width 437 height 25
click at [48, 362] on mat-icon "play_circle_outline" at bounding box center [48, 361] width 7 height 7
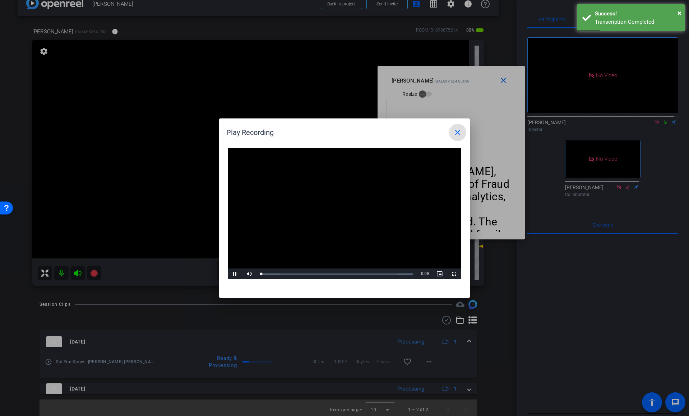
click at [340, 210] on video "Video Player" at bounding box center [344, 213] width 233 height 131
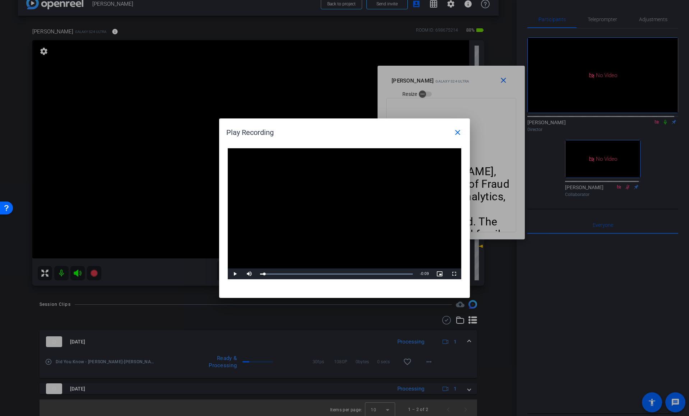
click at [316, 221] on video "Video Player" at bounding box center [344, 213] width 233 height 131
click at [307, 276] on div "Loaded : 100.00% 0:02 0:01" at bounding box center [336, 274] width 160 height 11
click at [334, 275] on div "Loaded : 100.00% 0:04 0:03" at bounding box center [336, 274] width 160 height 11
click at [457, 134] on mat-icon "close" at bounding box center [457, 132] width 9 height 9
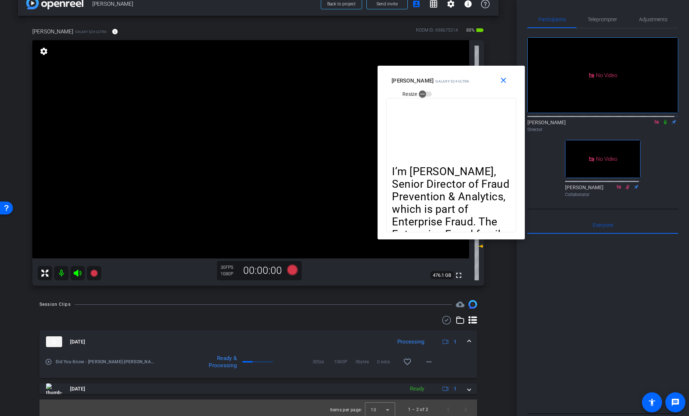
click at [297, 306] on div "Session Clips cloud_upload" at bounding box center [257, 304] width 437 height 9
click at [258, 308] on div "Session Clips cloud_upload" at bounding box center [257, 304] width 437 height 9
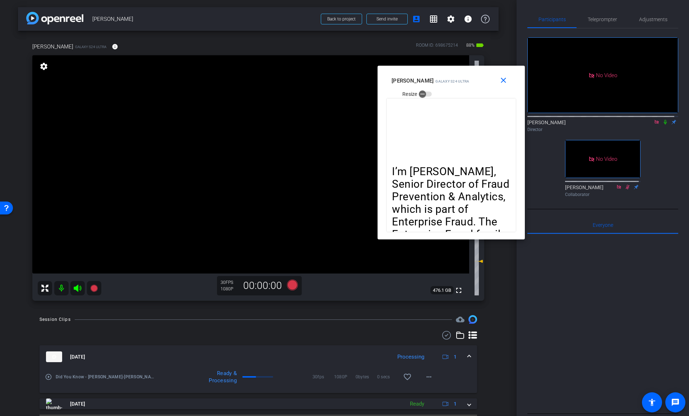
click at [312, 317] on div "Session Clips cloud_upload" at bounding box center [257, 319] width 437 height 9
click at [293, 284] on icon at bounding box center [292, 285] width 11 height 11
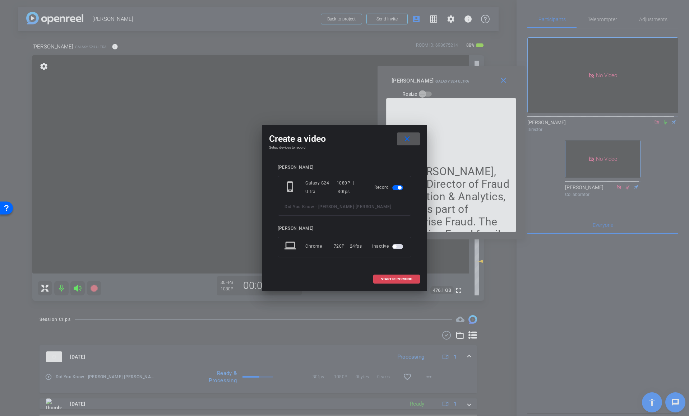
click at [402, 277] on span "START RECORDING" at bounding box center [397, 279] width 32 height 4
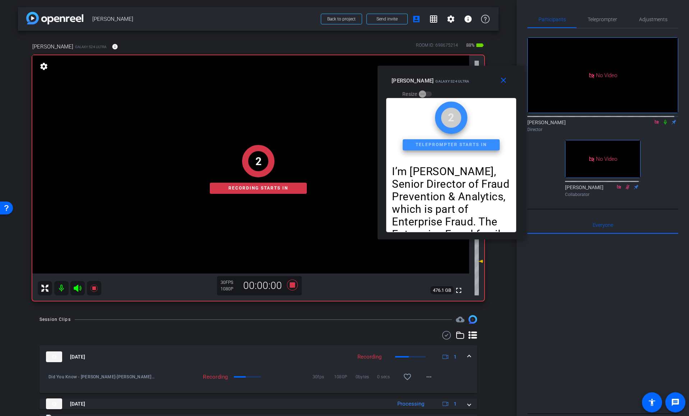
click at [662, 120] on icon at bounding box center [665, 122] width 6 height 5
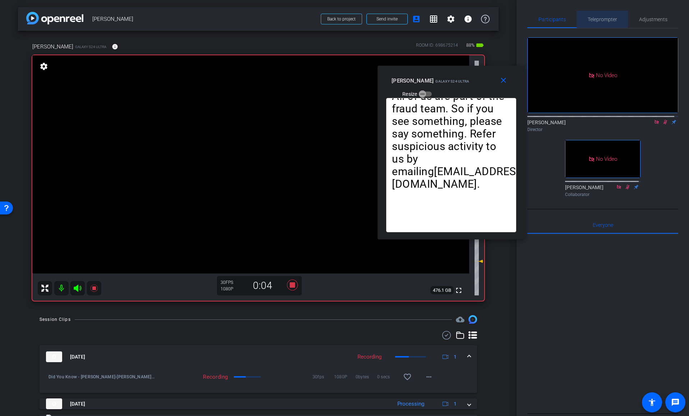
click at [602, 22] on span "Teleprompter" at bounding box center [601, 19] width 29 height 5
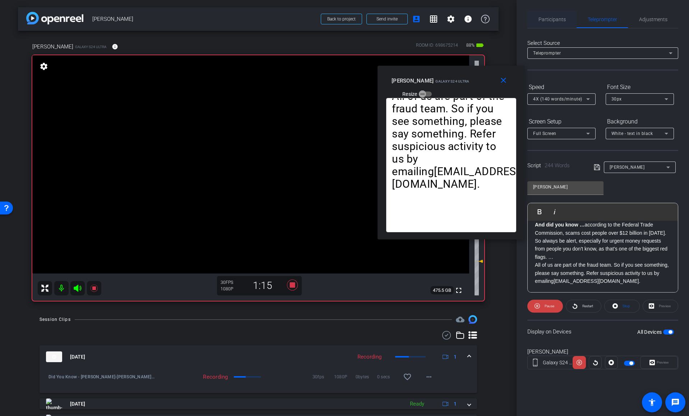
click at [549, 22] on span "Participants" at bounding box center [551, 19] width 27 height 5
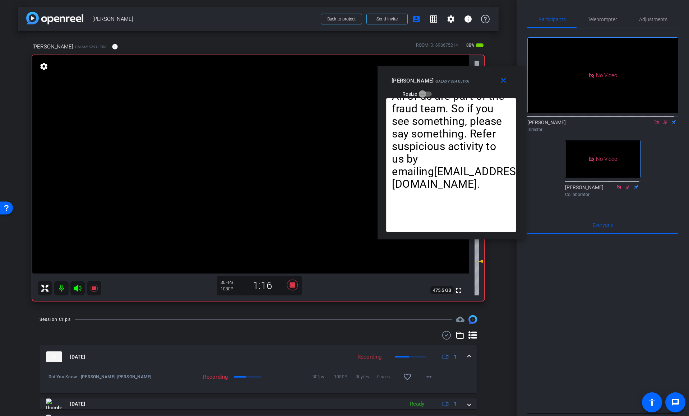
click at [662, 120] on icon at bounding box center [665, 122] width 6 height 5
click at [292, 286] on icon at bounding box center [292, 285] width 11 height 11
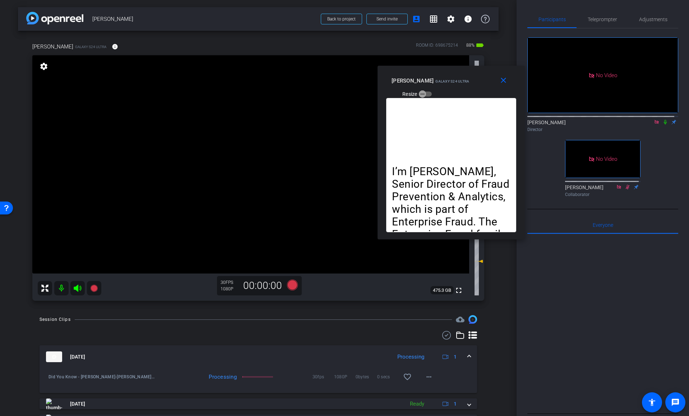
click at [606, 285] on div at bounding box center [602, 323] width 151 height 178
click at [572, 250] on div at bounding box center [602, 323] width 151 height 178
click at [284, 311] on div "arrow_back Tom Carpenter Back to project Send invite account_box grid_on settin…" at bounding box center [258, 208] width 516 height 416
click at [292, 287] on icon at bounding box center [292, 285] width 11 height 11
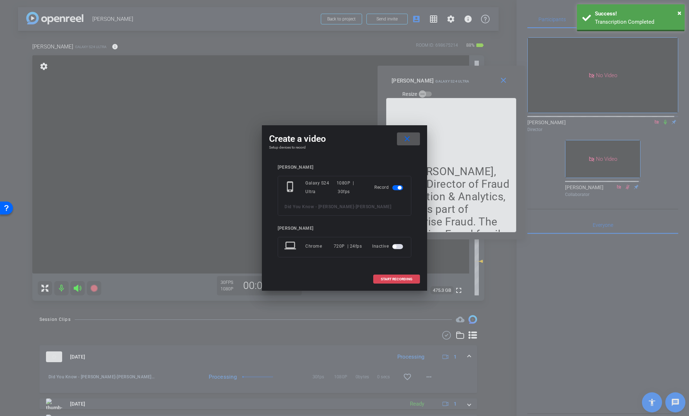
click at [389, 280] on span "START RECORDING" at bounding box center [397, 279] width 32 height 4
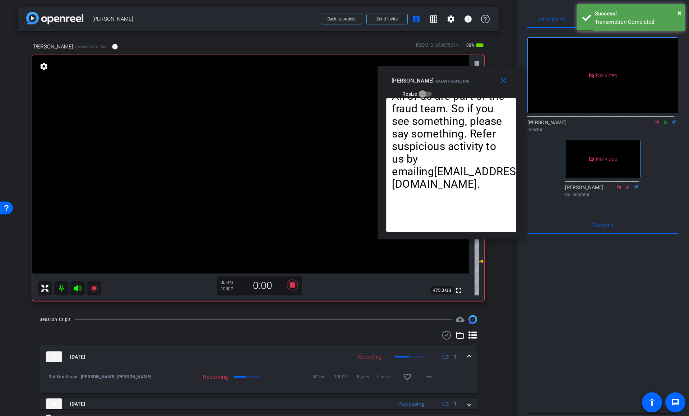
click at [663, 120] on icon at bounding box center [664, 122] width 3 height 5
click at [667, 123] on div "No Video Adria Siu Director No Video danielle fairbairn Collaborator" at bounding box center [602, 114] width 151 height 172
click at [605, 19] on span "Teleprompter" at bounding box center [601, 19] width 29 height 5
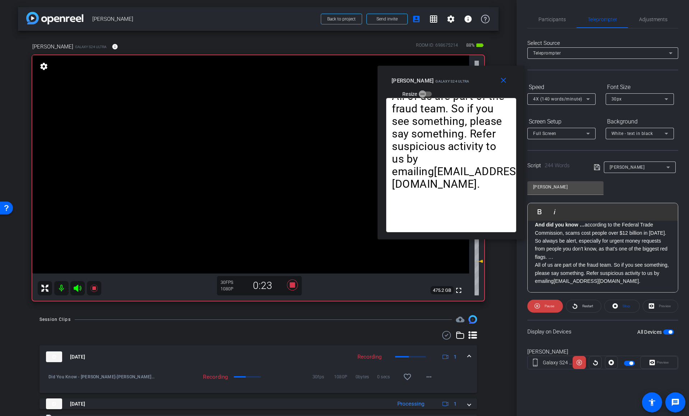
click at [567, 98] on span "4X (140 words/minute)" at bounding box center [557, 99] width 49 height 5
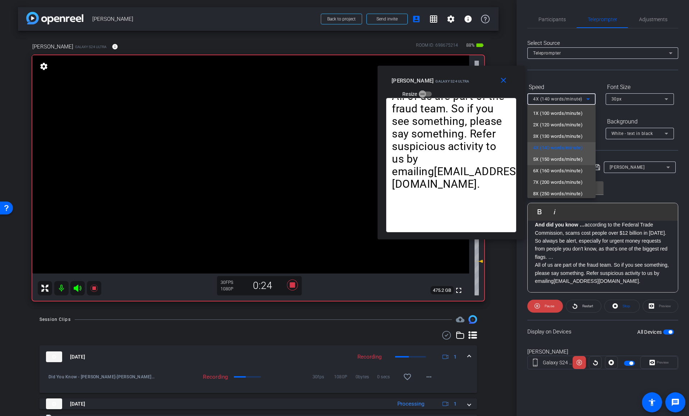
click at [559, 158] on span "5X (150 words/minute)" at bounding box center [558, 159] width 50 height 9
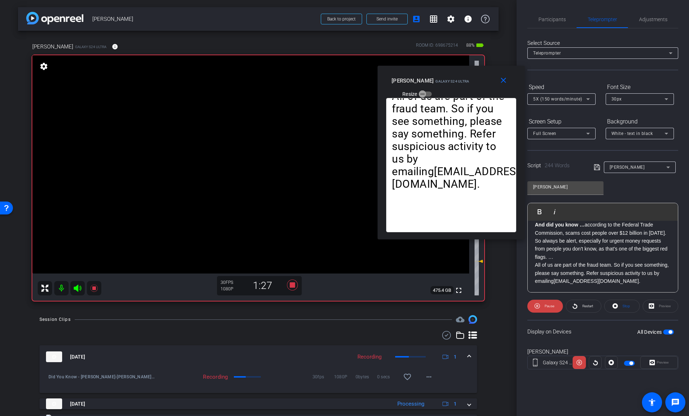
scroll to position [192, 0]
click at [559, 20] on span "Participants" at bounding box center [551, 19] width 27 height 5
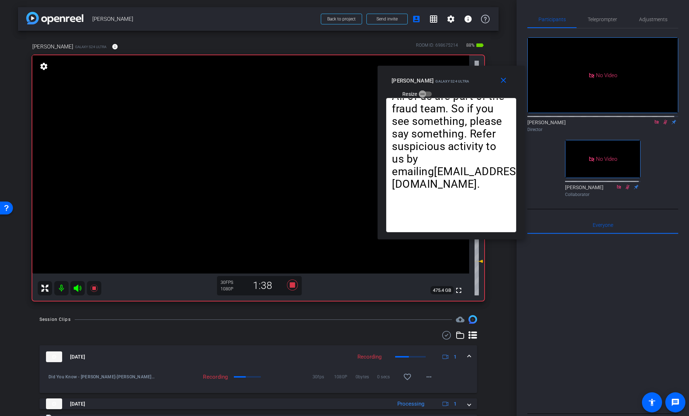
click at [662, 120] on icon at bounding box center [665, 122] width 6 height 5
click at [287, 285] on icon at bounding box center [292, 285] width 17 height 13
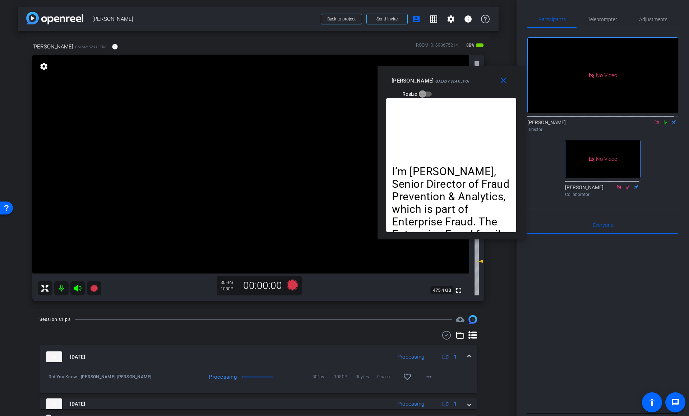
click at [627, 288] on div at bounding box center [602, 323] width 151 height 178
click at [312, 322] on div "Session Clips cloud_upload" at bounding box center [257, 319] width 437 height 9
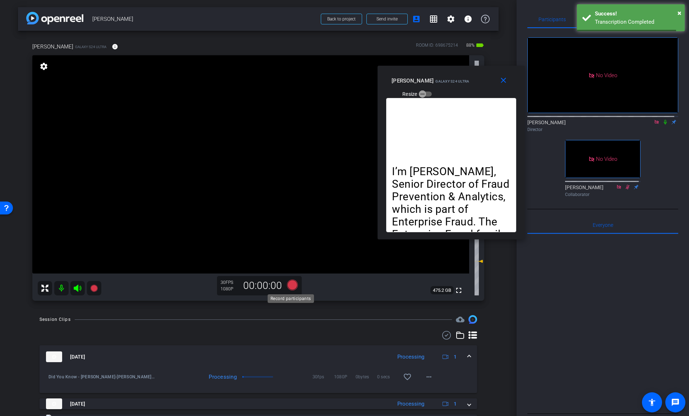
click at [287, 288] on icon at bounding box center [292, 285] width 11 height 11
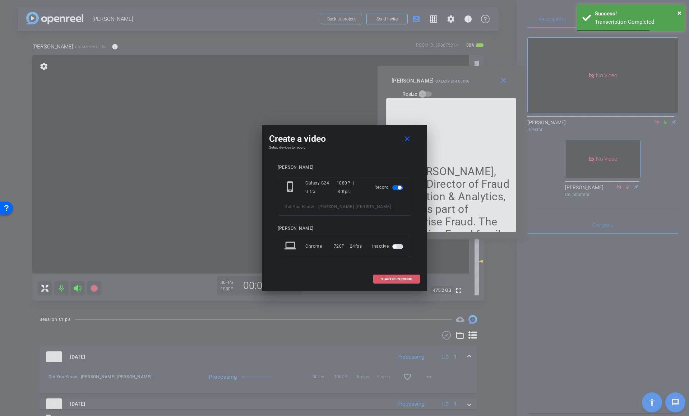
click at [398, 277] on span "START RECORDING" at bounding box center [397, 279] width 32 height 4
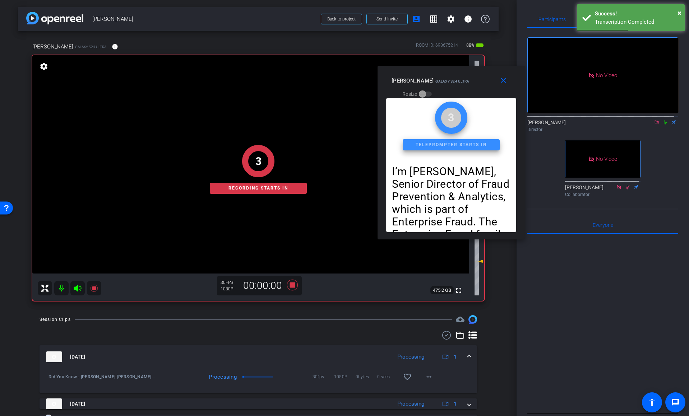
click at [596, 297] on div at bounding box center [602, 323] width 151 height 178
click at [678, 11] on span "×" at bounding box center [679, 13] width 4 height 9
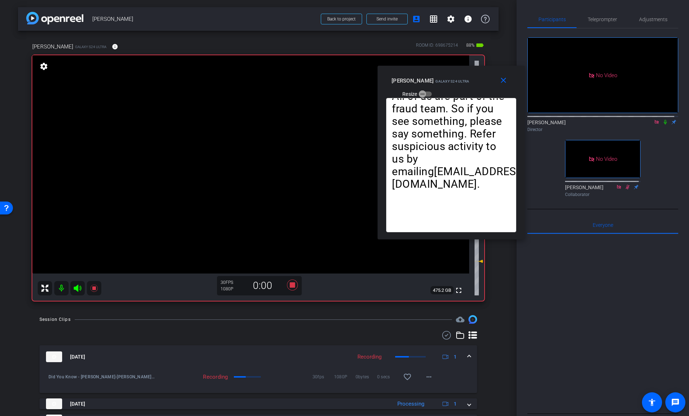
click at [663, 120] on icon at bounding box center [664, 122] width 3 height 5
click at [668, 130] on div "No Video Adria Siu Director No Video danielle fairbairn Collaborator" at bounding box center [602, 114] width 151 height 172
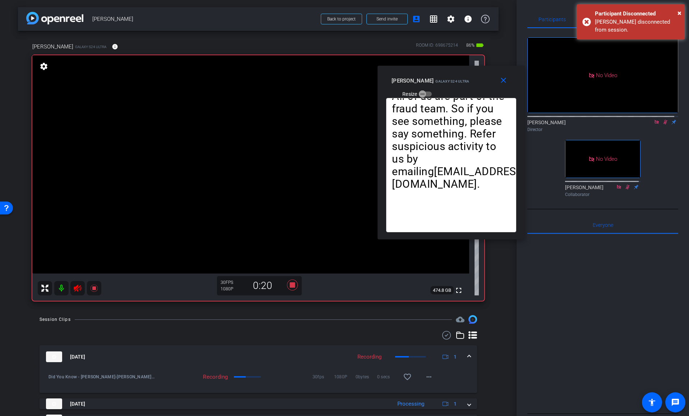
click at [578, 265] on div at bounding box center [602, 323] width 151 height 178
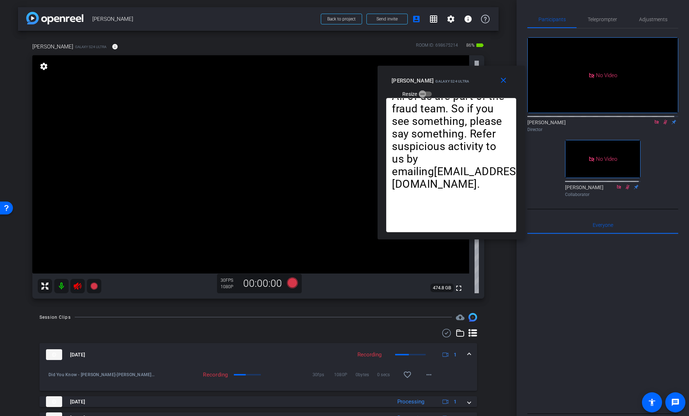
click at [663, 120] on icon at bounding box center [665, 122] width 4 height 5
click at [78, 289] on icon at bounding box center [78, 286] width 8 height 7
click at [79, 288] on icon at bounding box center [77, 286] width 9 height 9
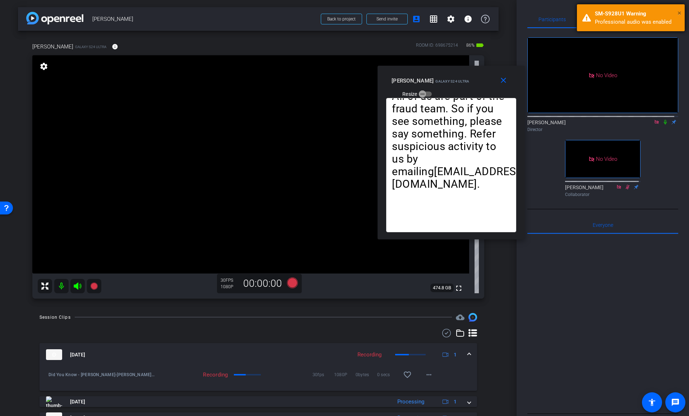
click at [680, 12] on span "×" at bounding box center [679, 13] width 4 height 9
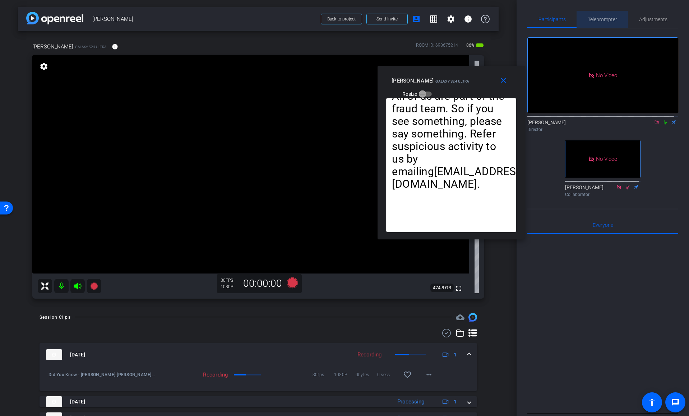
click at [606, 18] on span "Teleprompter" at bounding box center [601, 19] width 29 height 5
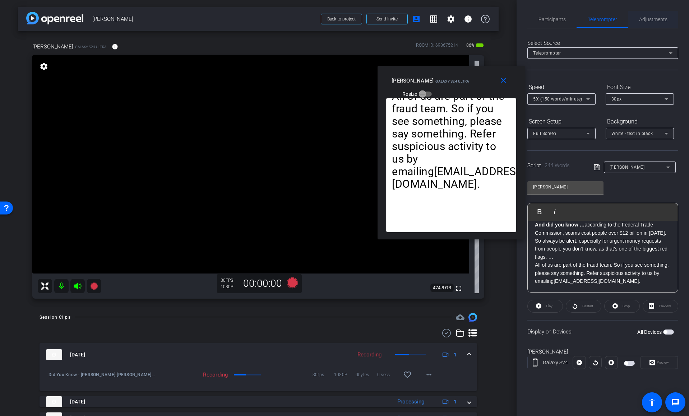
click at [650, 20] on span "Adjustments" at bounding box center [653, 19] width 28 height 5
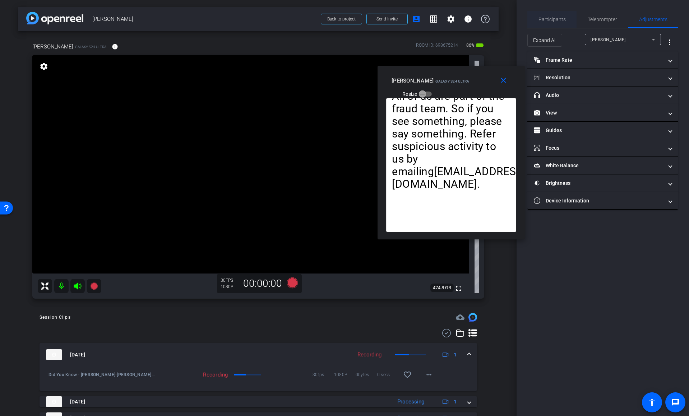
click at [561, 22] on span "Participants" at bounding box center [551, 19] width 27 height 5
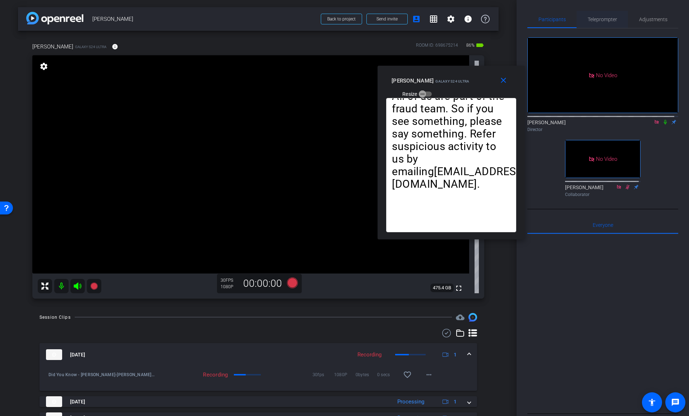
click at [592, 20] on span "Teleprompter" at bounding box center [601, 19] width 29 height 5
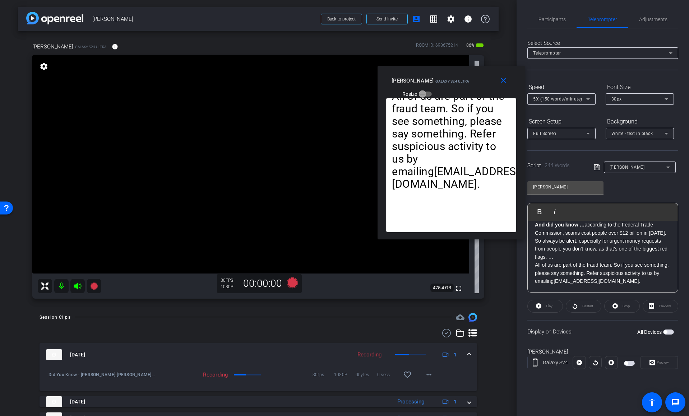
click at [626, 306] on div "Stop" at bounding box center [622, 306] width 36 height 13
drag, startPoint x: 626, startPoint y: 308, endPoint x: 602, endPoint y: 307, distance: 24.4
click at [616, 306] on div "Stop" at bounding box center [622, 306] width 36 height 13
click at [666, 333] on span "button" at bounding box center [665, 332] width 4 height 4
click at [620, 306] on div "Stop" at bounding box center [622, 306] width 36 height 13
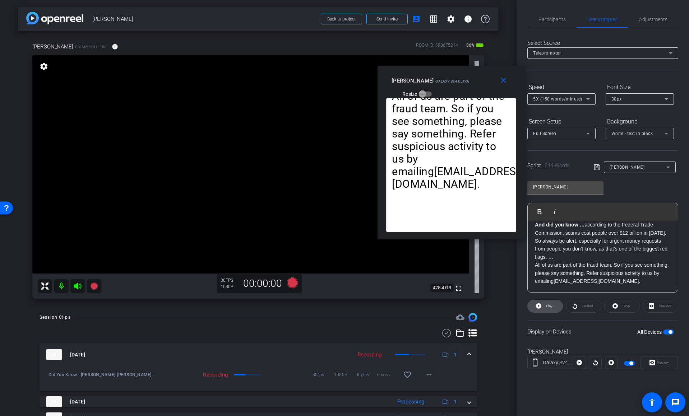
click at [536, 308] on icon at bounding box center [538, 306] width 5 height 9
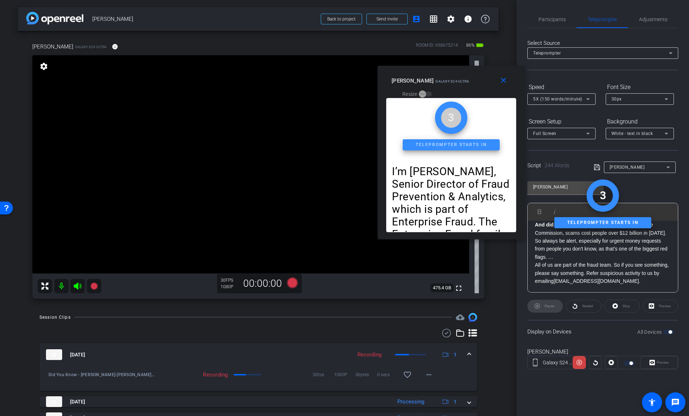
click at [541, 306] on div "Pause" at bounding box center [545, 306] width 36 height 13
click at [628, 308] on div "Stop" at bounding box center [622, 306] width 36 height 13
click at [624, 307] on div "Stop" at bounding box center [622, 306] width 36 height 13
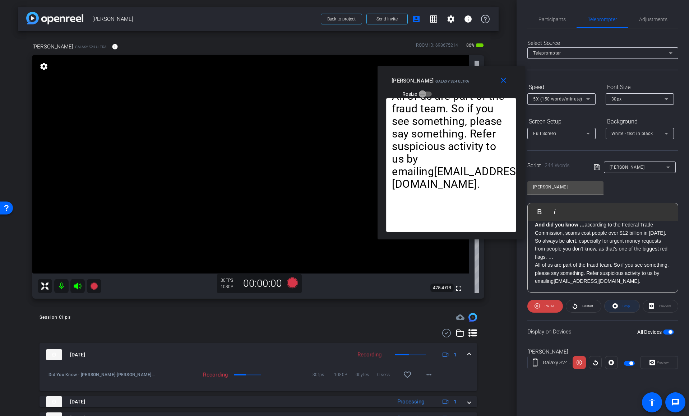
click at [627, 306] on span "Stop" at bounding box center [626, 306] width 8 height 4
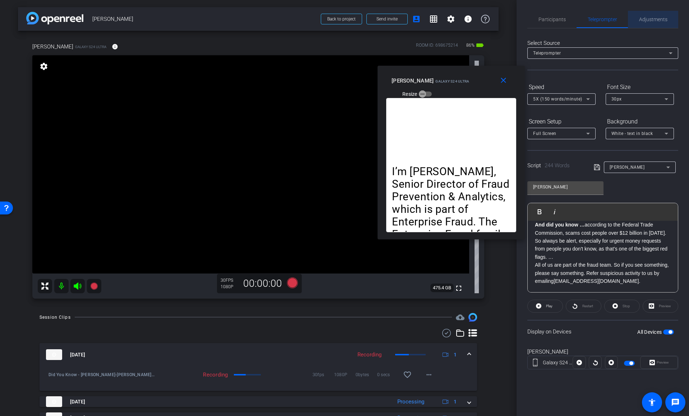
click at [639, 20] on span "Adjustments" at bounding box center [653, 19] width 28 height 5
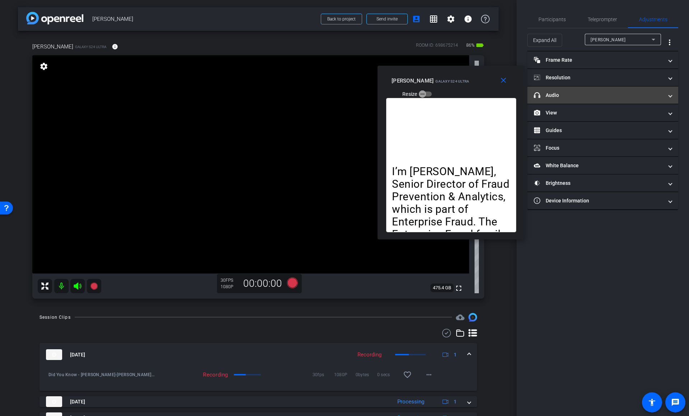
click at [561, 97] on mat-panel-title "headphone icon Audio" at bounding box center [597, 96] width 129 height 8
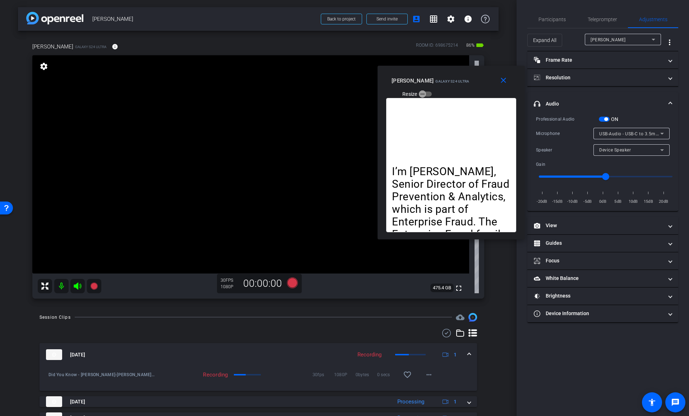
type input "-12"
click at [566, 178] on input "range" at bounding box center [605, 177] width 149 height 16
click at [585, 17] on div "Teleprompter" at bounding box center [601, 19] width 51 height 17
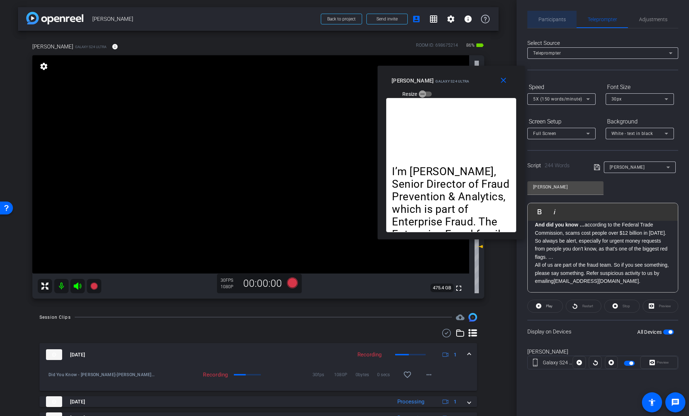
click at [556, 20] on span "Participants" at bounding box center [551, 19] width 27 height 5
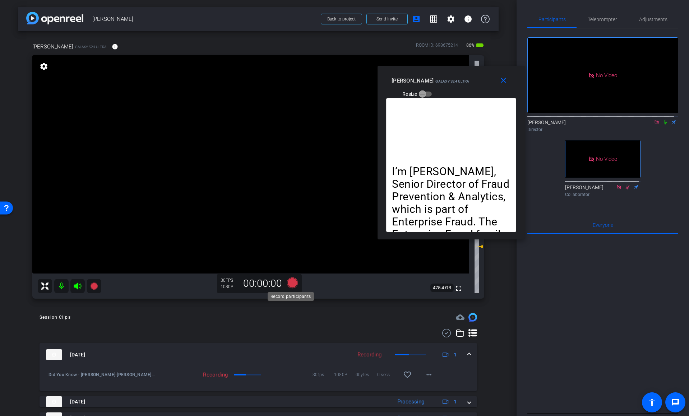
click at [289, 284] on icon at bounding box center [292, 282] width 11 height 11
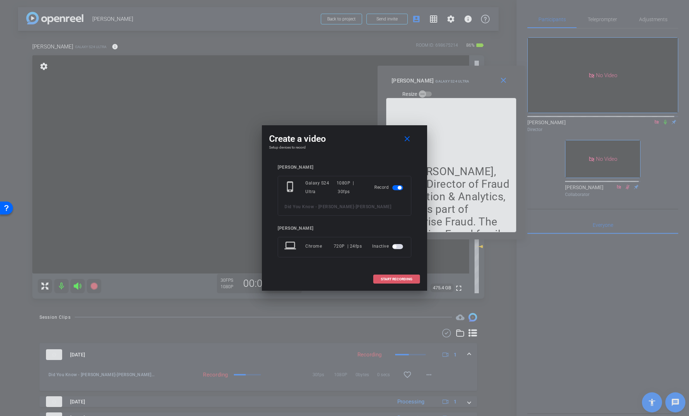
click at [384, 277] on span "START RECORDING" at bounding box center [397, 279] width 32 height 4
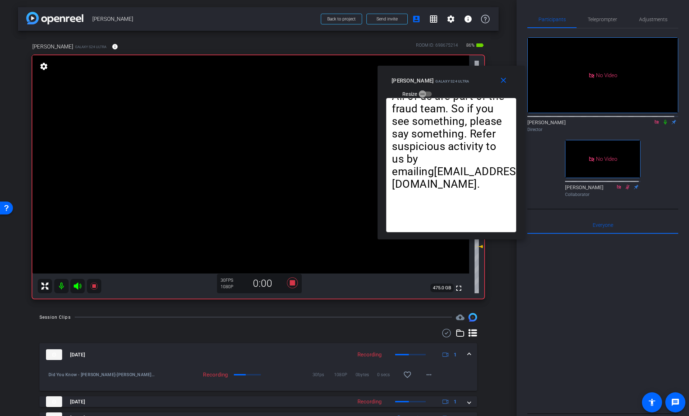
click at [663, 120] on icon at bounding box center [664, 122] width 3 height 5
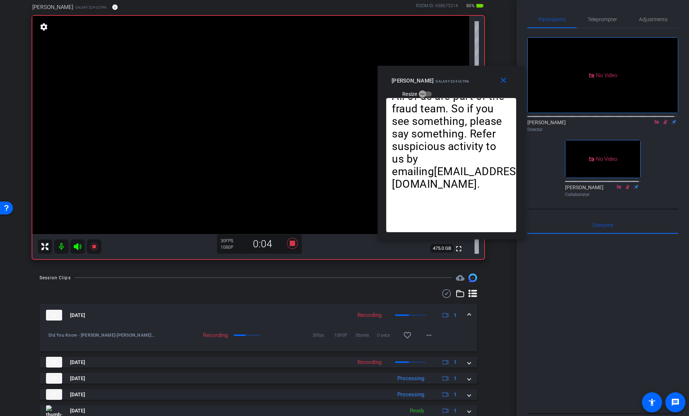
scroll to position [81, 0]
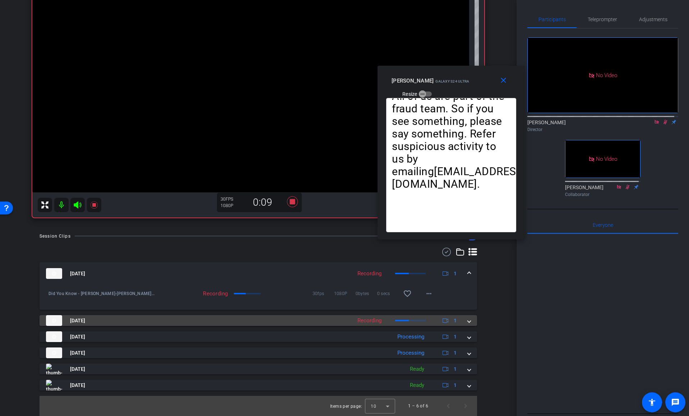
click at [320, 321] on mat-panel-title "Sep 12, 2025" at bounding box center [197, 320] width 302 height 11
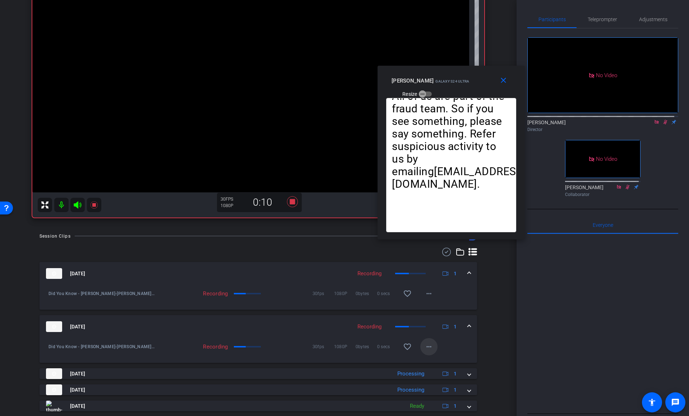
click at [428, 345] on mat-icon "more_horiz" at bounding box center [428, 346] width 9 height 9
click at [426, 347] on div at bounding box center [344, 208] width 689 height 416
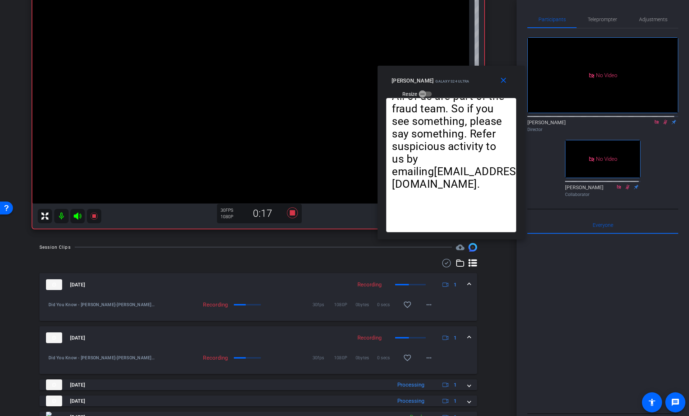
scroll to position [70, 0]
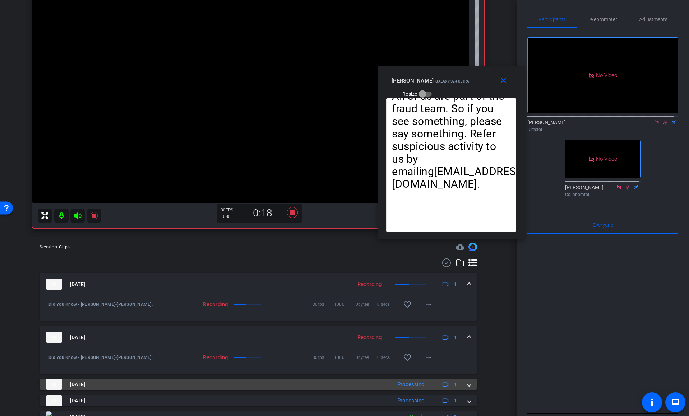
click at [338, 386] on mat-panel-title "Sep 12, 2025" at bounding box center [217, 384] width 342 height 11
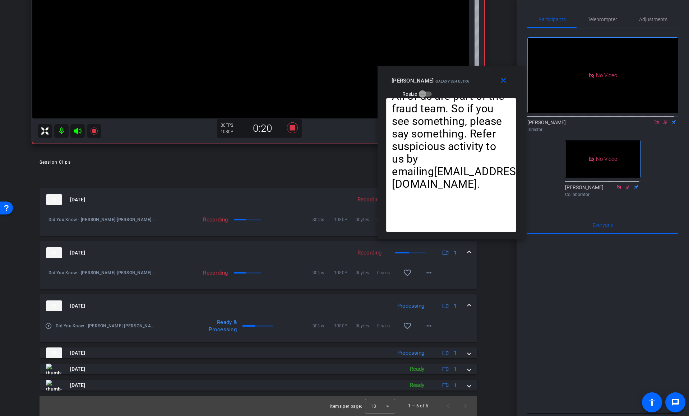
scroll to position [0, 0]
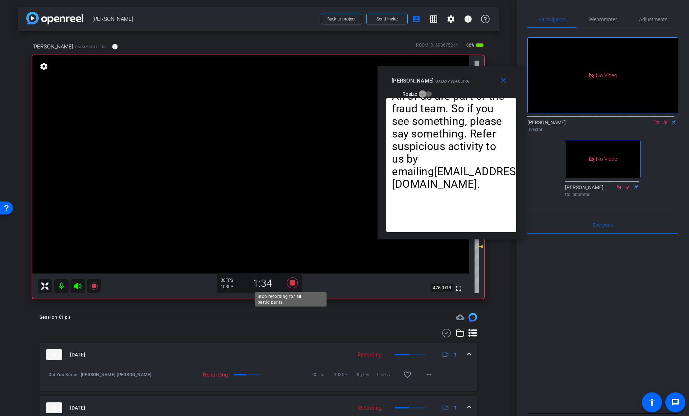
click at [291, 285] on icon at bounding box center [292, 282] width 11 height 11
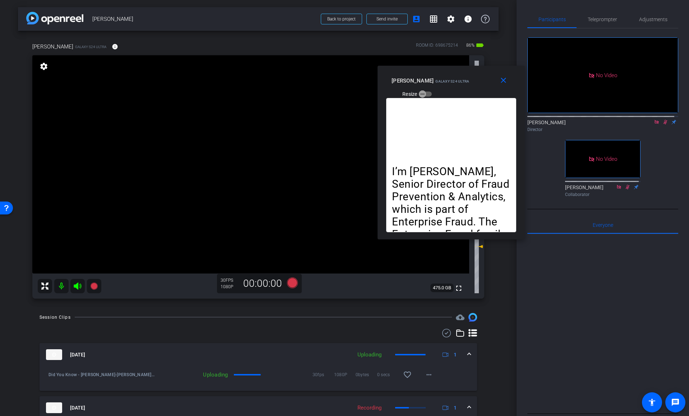
click at [663, 120] on icon at bounding box center [665, 122] width 6 height 5
click at [666, 143] on div "No Video Adria Siu Director No Video danielle fairbairn Collaborator" at bounding box center [602, 114] width 151 height 172
click at [604, 268] on div at bounding box center [602, 323] width 151 height 178
click at [569, 279] on div at bounding box center [602, 323] width 151 height 178
click at [283, 316] on div "Session Clips cloud_upload" at bounding box center [257, 317] width 437 height 9
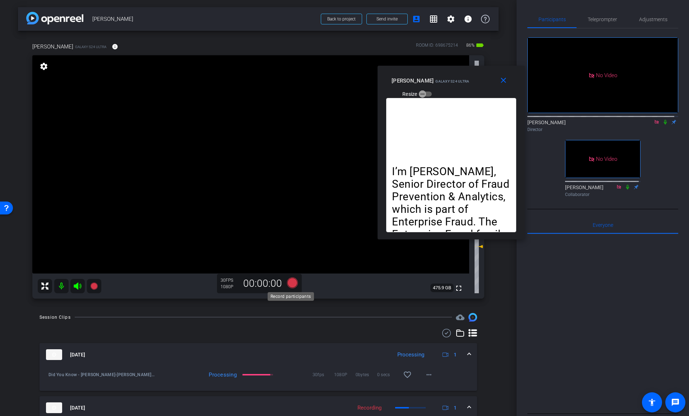
click at [291, 284] on icon at bounding box center [292, 282] width 11 height 11
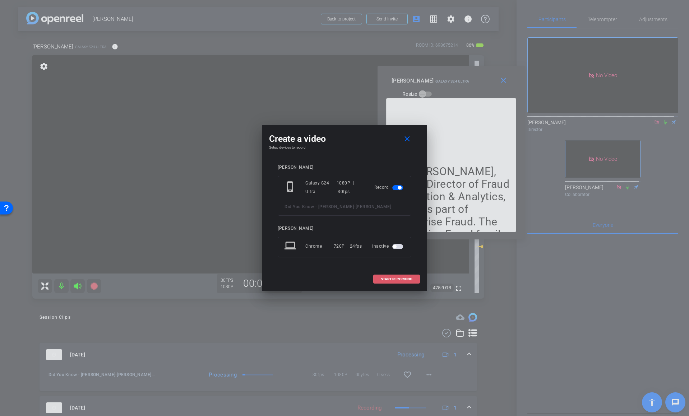
click at [393, 276] on span at bounding box center [396, 279] width 46 height 17
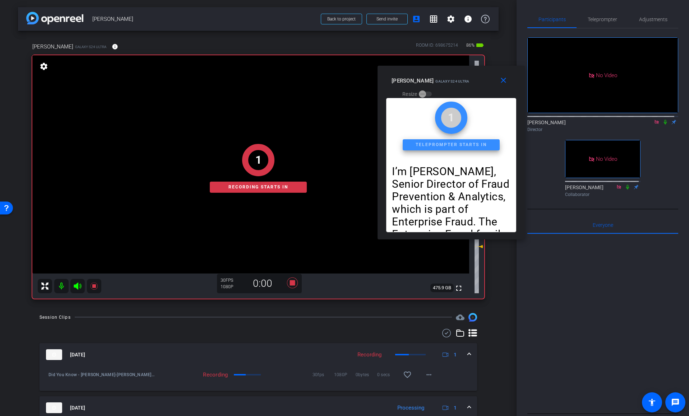
click at [662, 120] on icon at bounding box center [665, 122] width 6 height 5
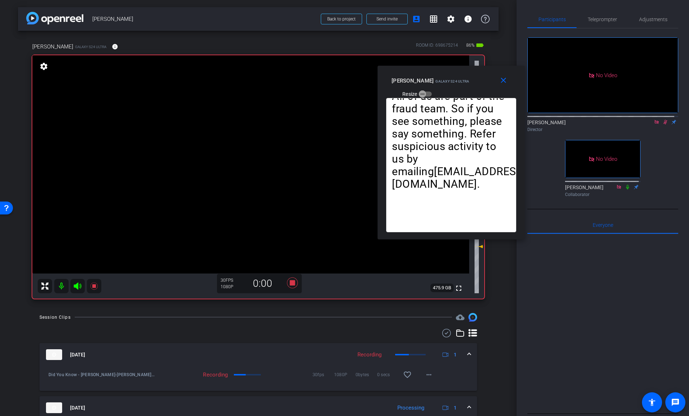
click at [662, 153] on div "No Video Adria Siu Director No Video danielle fairbairn Collaborator" at bounding box center [602, 114] width 151 height 172
click at [290, 283] on icon at bounding box center [292, 282] width 11 height 11
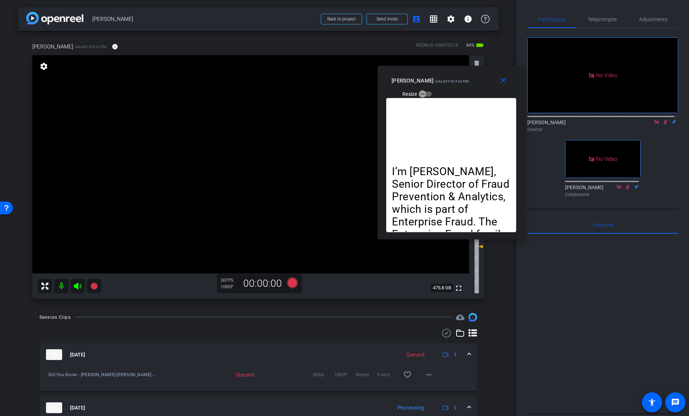
click at [663, 120] on icon at bounding box center [665, 122] width 4 height 5
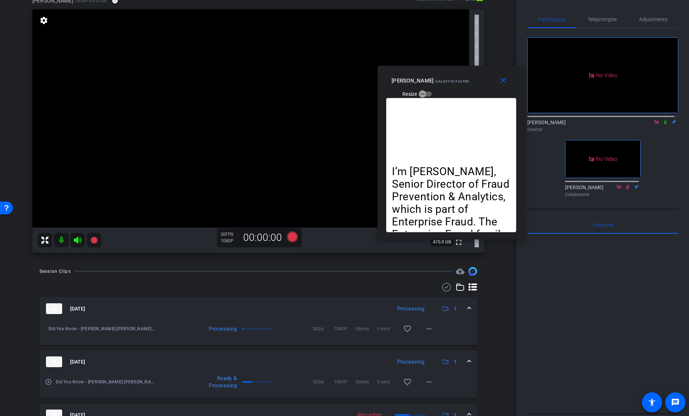
scroll to position [80, 0]
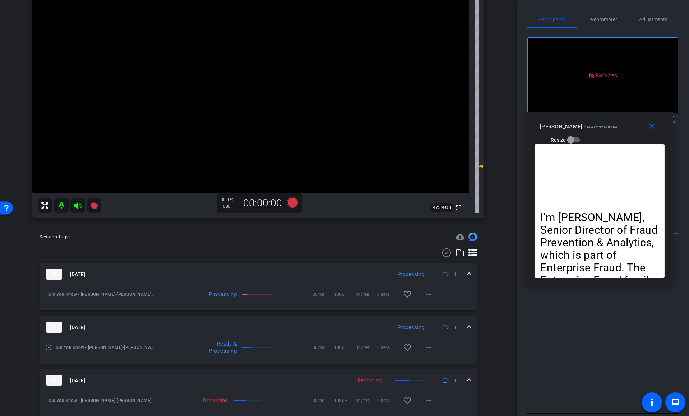
drag, startPoint x: 431, startPoint y: 73, endPoint x: 580, endPoint y: 122, distance: 157.0
click at [580, 122] on div "close Tom C Galaxy S24 Ultra Resize" at bounding box center [599, 128] width 147 height 32
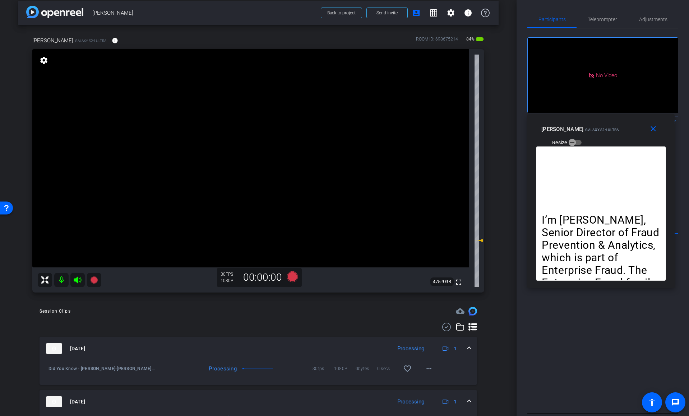
scroll to position [14, 0]
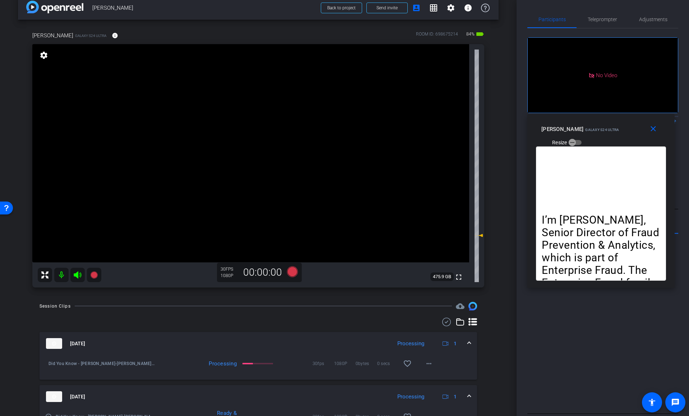
scroll to position [13, 0]
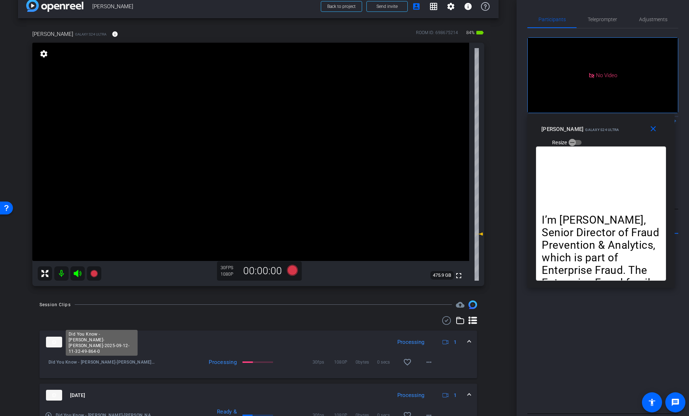
click at [141, 364] on span "Did You Know - Tom Carpenter-Tom C-2025-09-12-11-32-49-864-0" at bounding box center [101, 362] width 107 height 7
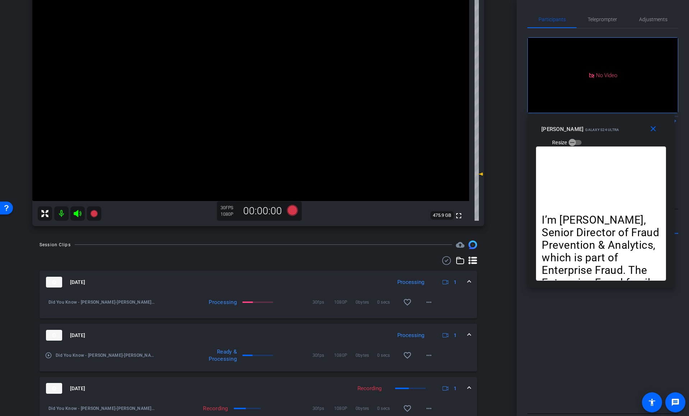
click at [276, 281] on mat-panel-title "Sep 12, 2025" at bounding box center [217, 282] width 342 height 11
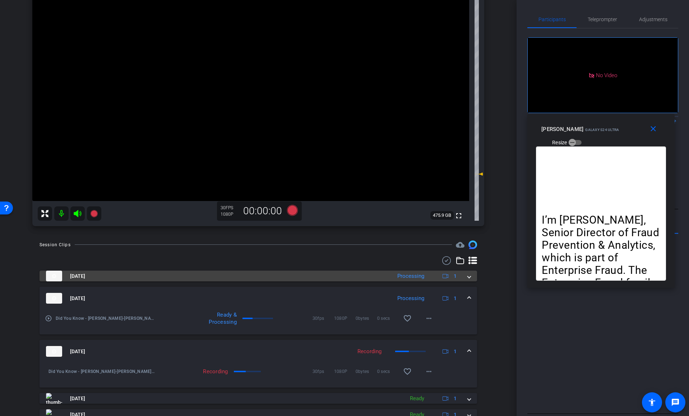
click at [309, 276] on mat-panel-title "Sep 12, 2025" at bounding box center [217, 276] width 342 height 11
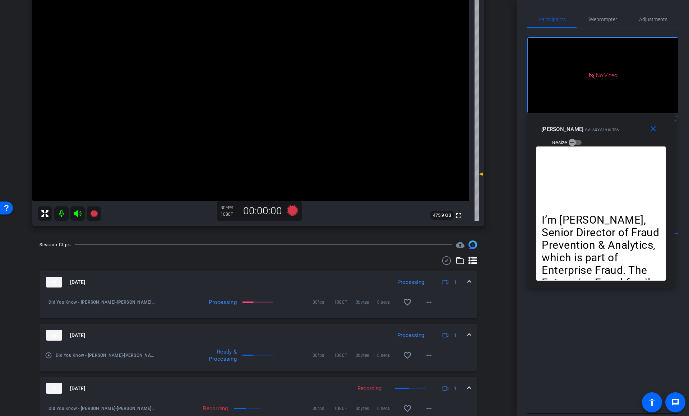
scroll to position [134, 0]
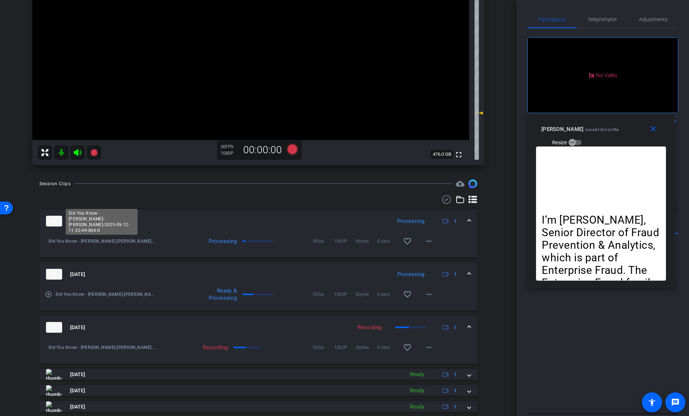
click at [56, 241] on span "Did You Know - Tom Carpenter-Tom C-2025-09-12-11-32-49-864-0" at bounding box center [101, 241] width 107 height 7
click at [656, 129] on mat-icon "close" at bounding box center [652, 129] width 9 height 9
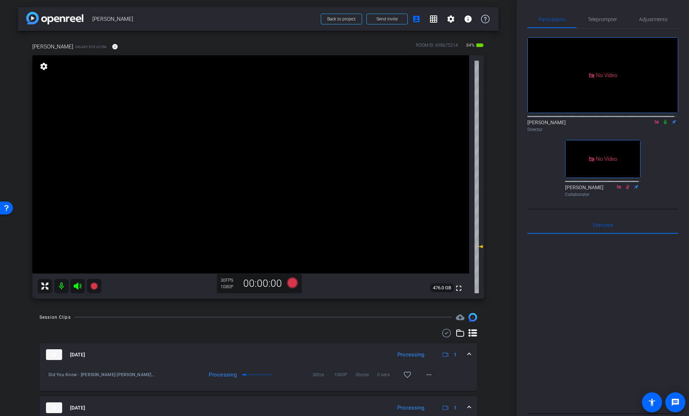
scroll to position [171, 0]
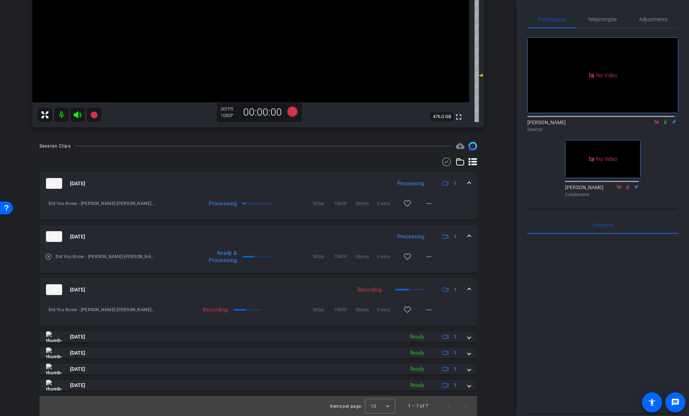
click at [89, 207] on span "Did You Know - Tom Carpenter-Tom C-2025-09-12-11-32-49-864-0" at bounding box center [101, 203] width 107 height 7
click at [50, 256] on mat-icon "play_circle_outline" at bounding box center [48, 256] width 7 height 7
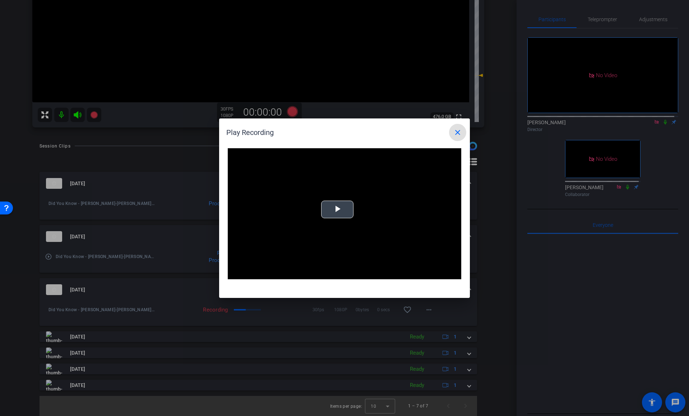
click at [337, 209] on span "Video Player" at bounding box center [337, 209] width 0 height 0
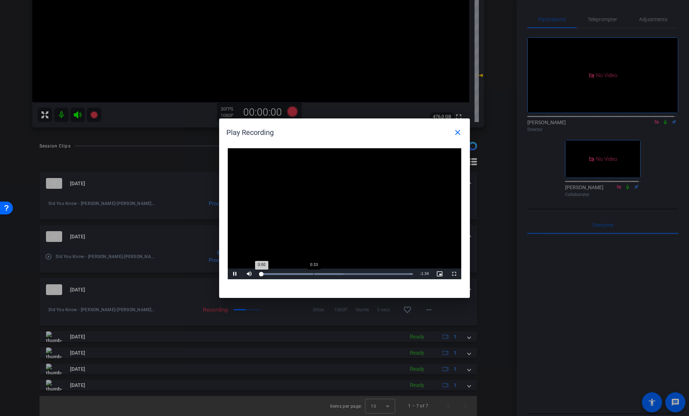
click at [314, 273] on div "Loaded : 100.00% 0:33 0:00" at bounding box center [336, 274] width 153 height 2
click at [361, 274] on div "Loaded : 100.00% 1:02 0:33" at bounding box center [336, 274] width 153 height 2
click at [389, 272] on div "Loaded : 100.00% 1:19 1:03" at bounding box center [336, 274] width 160 height 11
click at [401, 274] on div "Loaded : 100.00% 1:27 1:27" at bounding box center [336, 274] width 153 height 2
click at [409, 273] on div "Loaded : 100.00% 1:31 1:32" at bounding box center [336, 274] width 153 height 2
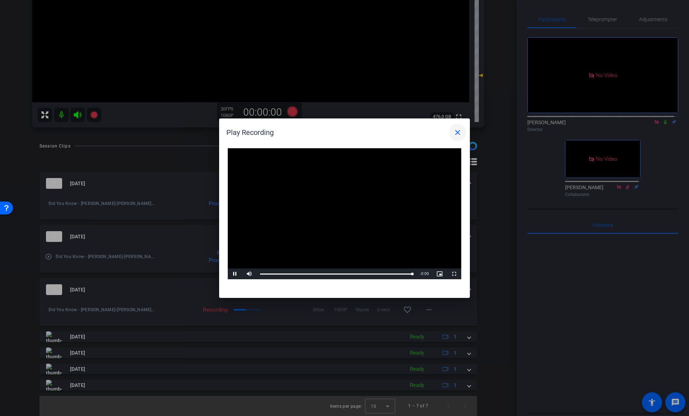
click at [460, 128] on mat-icon "close" at bounding box center [457, 132] width 9 height 9
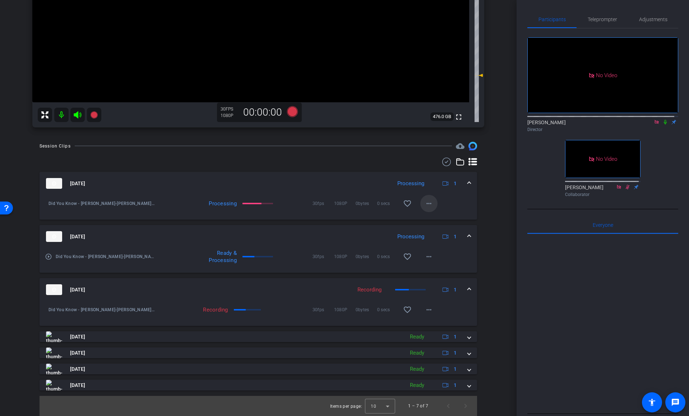
click at [429, 202] on mat-icon "more_horiz" at bounding box center [428, 203] width 9 height 9
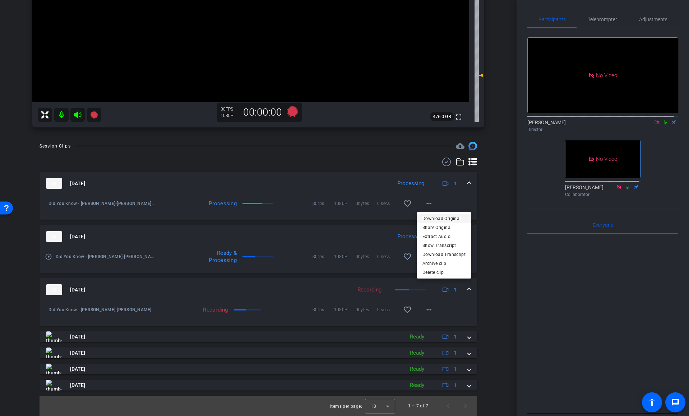
click at [437, 215] on span "Download Original" at bounding box center [443, 218] width 43 height 9
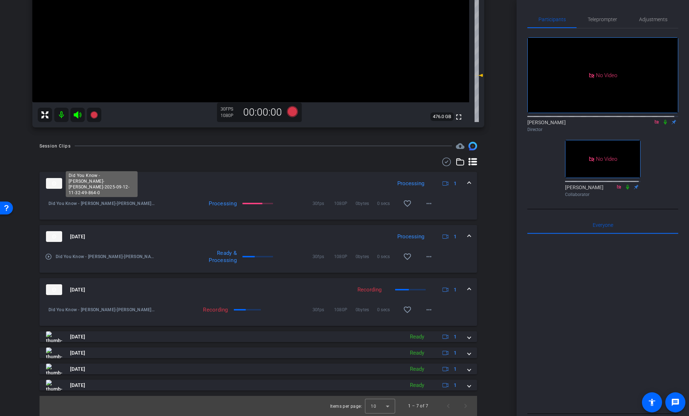
click at [82, 204] on span "Did You Know - Tom Carpenter-Tom C-2025-09-12-11-32-49-864-0" at bounding box center [101, 203] width 107 height 7
click at [425, 309] on mat-icon "more_horiz" at bounding box center [428, 310] width 9 height 9
click at [440, 324] on span "Pause Upload" at bounding box center [436, 325] width 29 height 9
click at [426, 204] on mat-icon "more_horiz" at bounding box center [428, 203] width 9 height 9
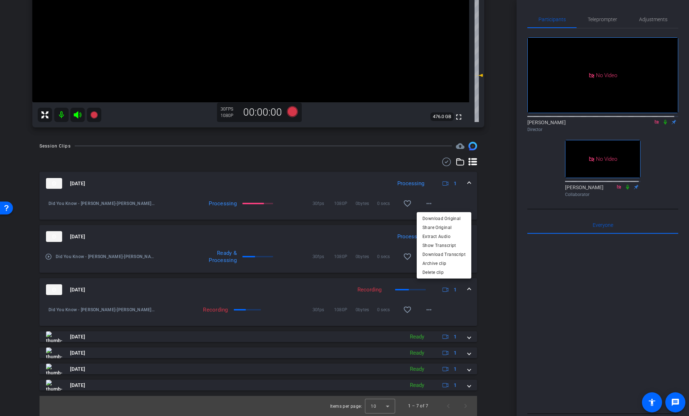
click at [479, 198] on div at bounding box center [344, 208] width 689 height 416
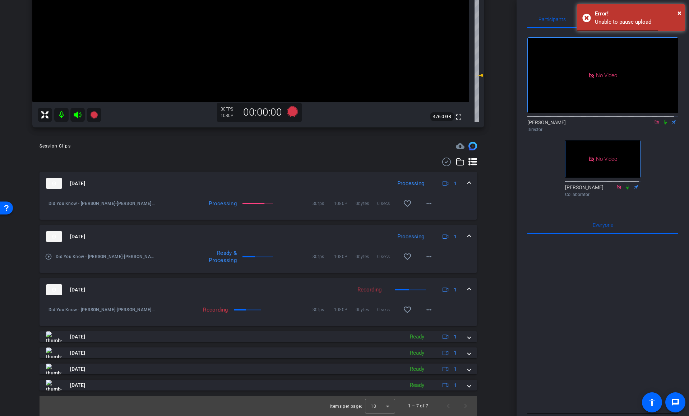
click at [493, 208] on div "Session Clips cloud_upload Sep 12, 2025 Processing 1 Did You Know - Tom Carpent…" at bounding box center [258, 279] width 480 height 274
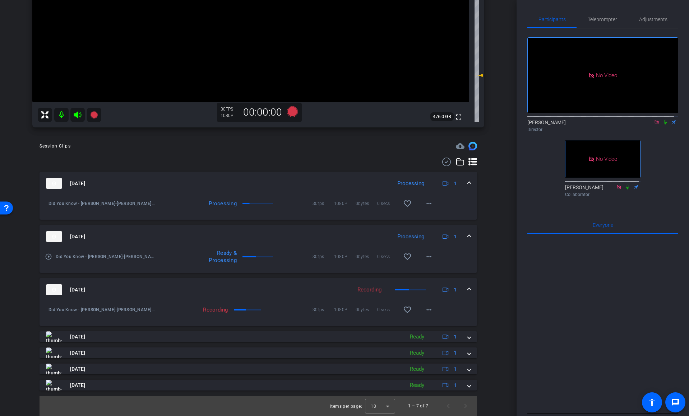
click at [23, 216] on div "Session Clips cloud_upload Sep 12, 2025 Processing 1 Did You Know - Tom Carpent…" at bounding box center [258, 279] width 480 height 274
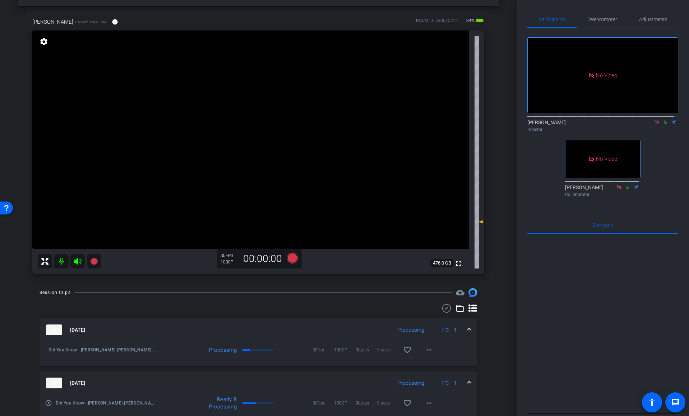
scroll to position [0, 0]
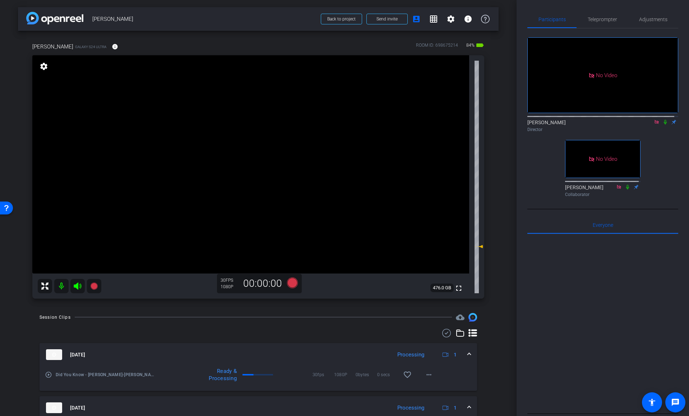
click at [492, 150] on div "Tom C Galaxy S24 Ultra info ROOM ID: 698675214 84% battery_std fullscreen setti…" at bounding box center [258, 168] width 480 height 275
click at [228, 19] on span "[PERSON_NAME]" at bounding box center [204, 19] width 224 height 14
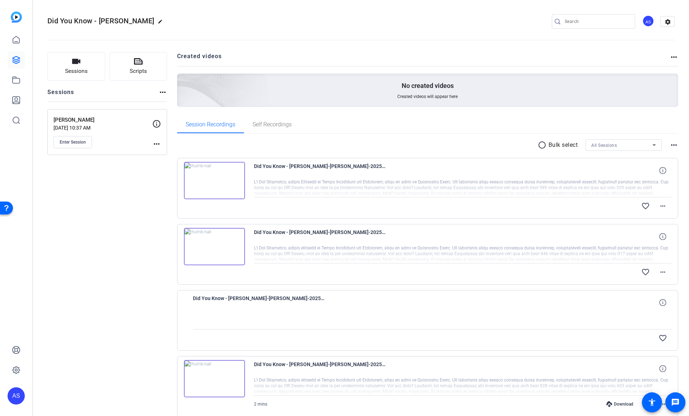
click at [209, 177] on img at bounding box center [214, 180] width 61 height 37
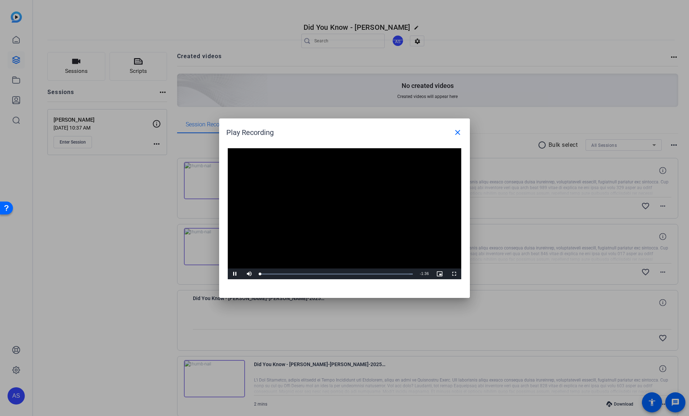
click at [322, 203] on div "Video Player is loading. Play Video Pause Mute Current Time 0:00 / Duration 1:3…" at bounding box center [344, 213] width 233 height 131
click at [304, 276] on div "Loaded : 100.00% 0:27 0:00" at bounding box center [336, 274] width 160 height 11
click at [334, 277] on div "Loaded : 100.00% 0:46 0:46" at bounding box center [336, 274] width 160 height 11
click at [386, 278] on div "Loaded : 100.00% 1:19 1:19" at bounding box center [336, 274] width 160 height 11
click at [233, 274] on span "Video Player" at bounding box center [235, 274] width 14 height 0
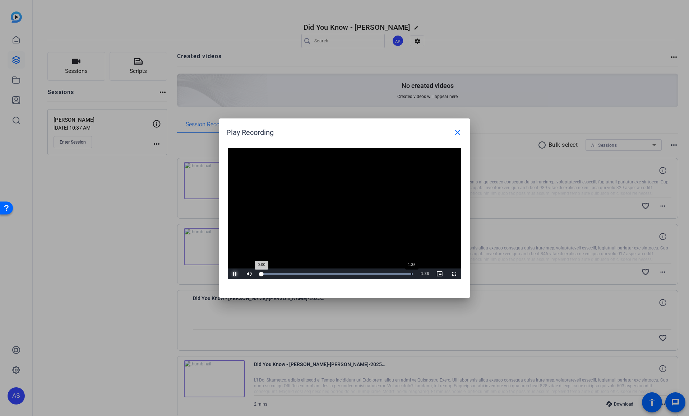
click at [411, 273] on div "Loaded : 100.00% 1:35 0:00" at bounding box center [336, 274] width 153 height 2
click at [407, 275] on div "1:33" at bounding box center [407, 274] width 0 height 2
drag, startPoint x: 282, startPoint y: 273, endPoint x: 245, endPoint y: 274, distance: 37.0
click at [245, 274] on div "Play Mute 83% Current Time 0:00 / Duration 1:36 Loaded : 100.00% 0:09 0:00 Stre…" at bounding box center [344, 274] width 233 height 11
click at [457, 134] on mat-icon "close" at bounding box center [457, 132] width 9 height 9
